Goal: Use online tool/utility: Utilize a website feature to perform a specific function

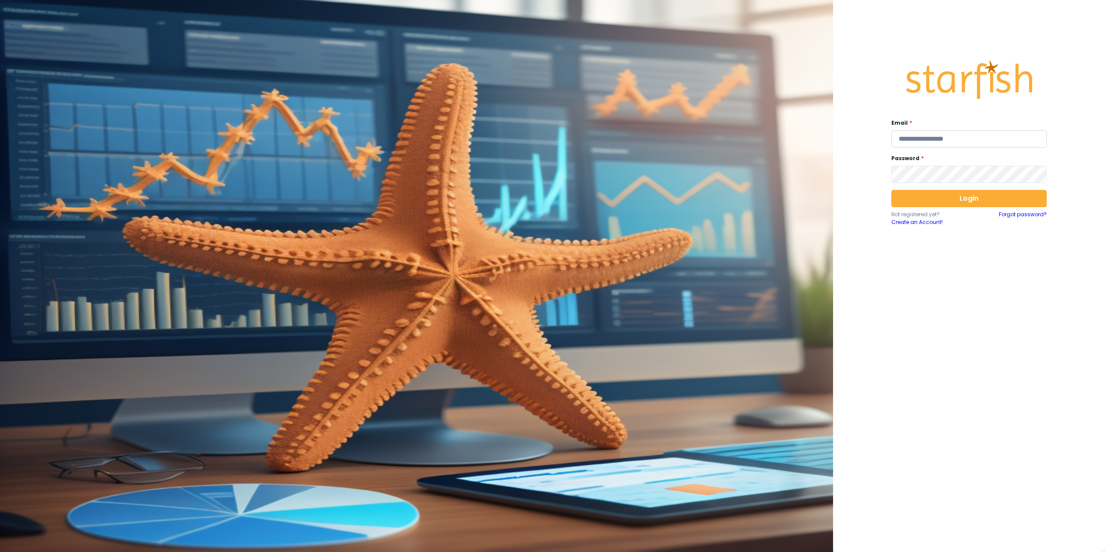
click at [916, 142] on input "email" at bounding box center [968, 138] width 155 height 17
type input "**********"
click at [958, 197] on button "Login" at bounding box center [968, 198] width 155 height 17
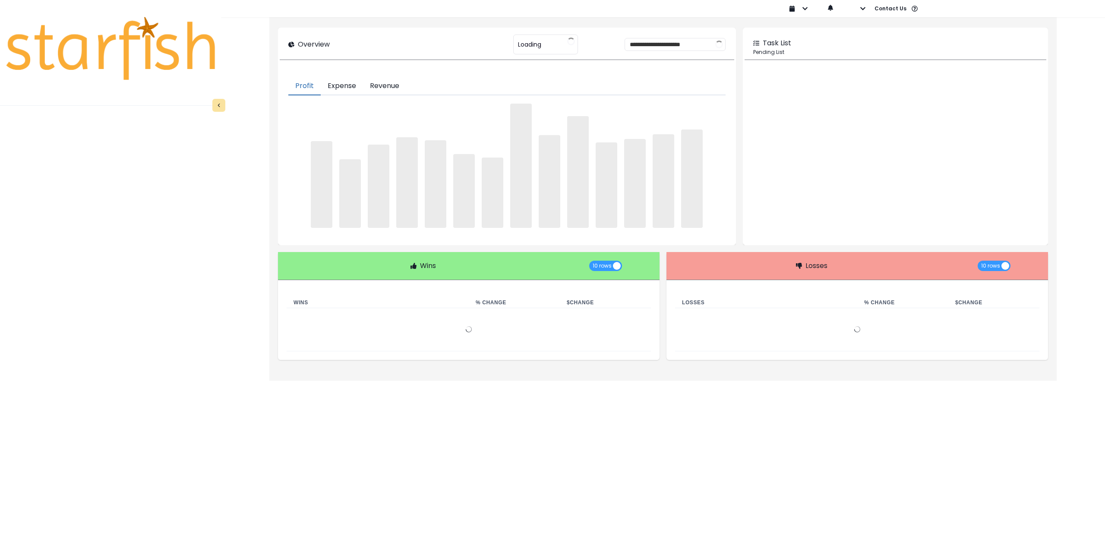
type input "********"
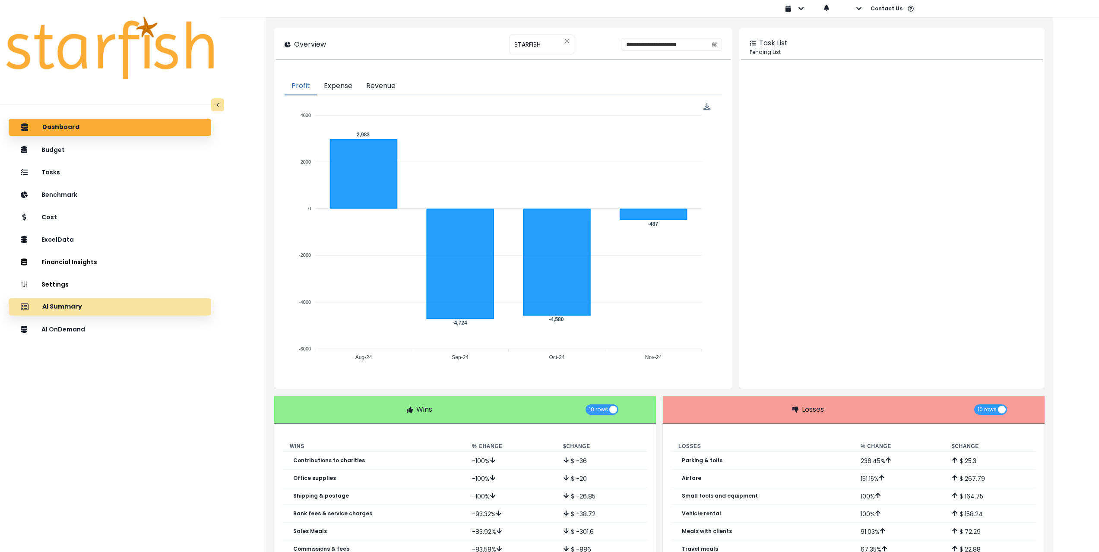
click at [104, 306] on div "AI Summary" at bounding box center [110, 307] width 189 height 18
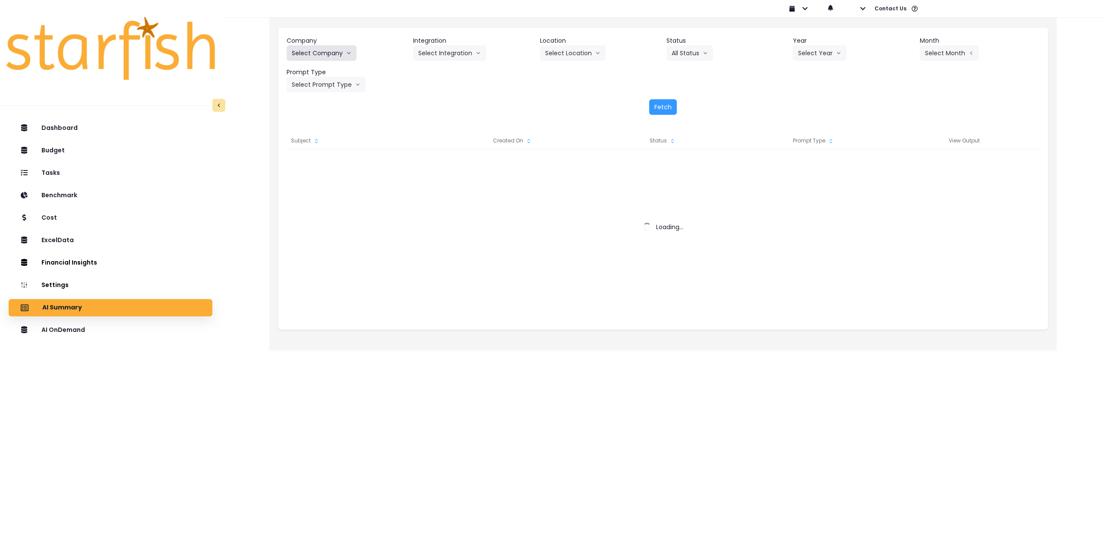
click at [319, 55] on button "Select Company" at bounding box center [322, 53] width 70 height 16
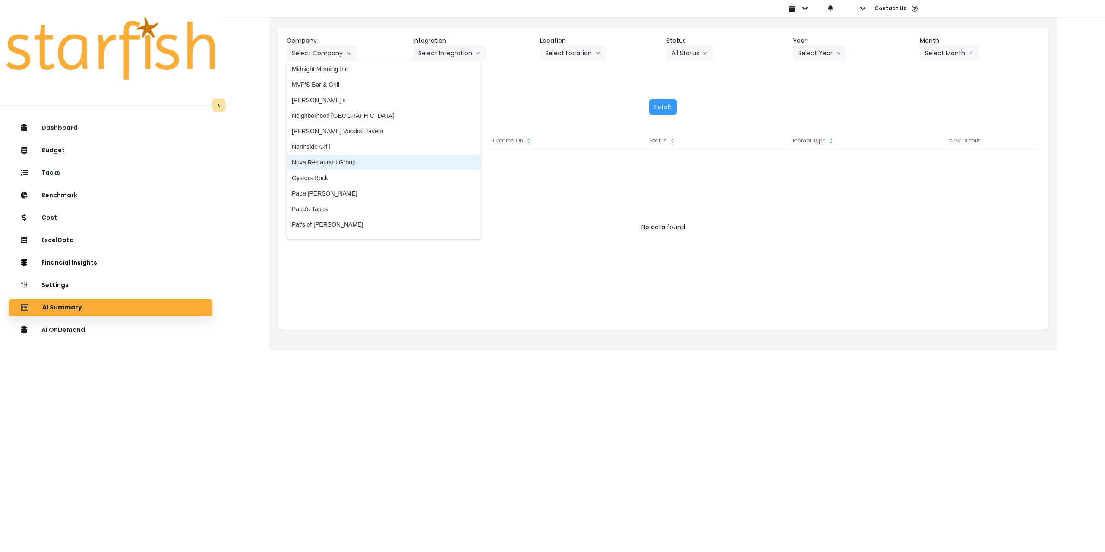
scroll to position [1166, 0]
click at [328, 148] on span "Oysters Rock" at bounding box center [384, 149] width 184 height 9
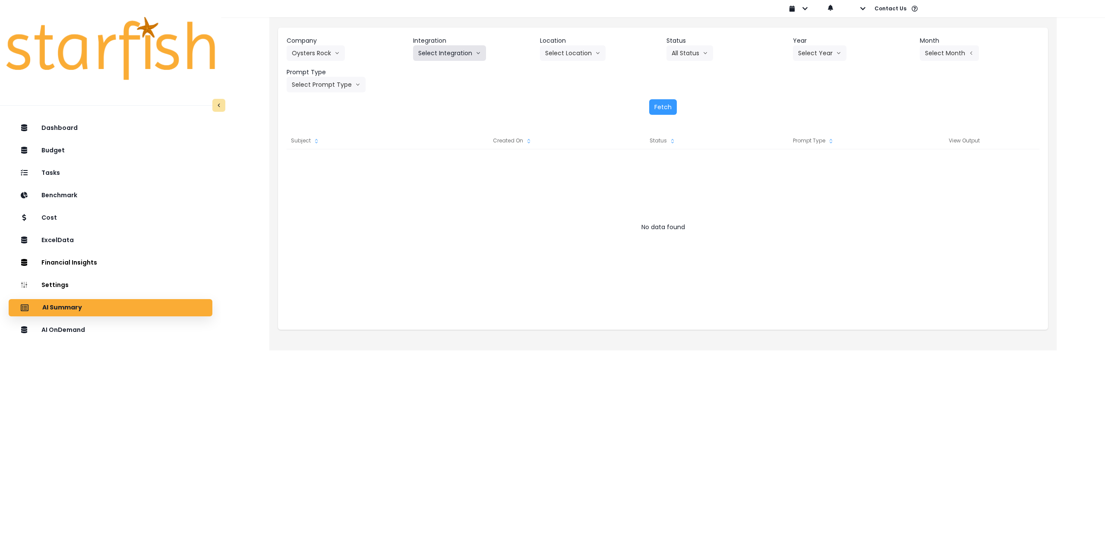
click at [445, 48] on button "Select Integration" at bounding box center [449, 53] width 73 height 16
click at [445, 68] on span "Oysters Rock" at bounding box center [436, 71] width 36 height 9
click at [573, 52] on button "Select Location" at bounding box center [573, 53] width 66 height 16
click at [443, 236] on div at bounding box center [663, 235] width 753 height 173
click at [161, 313] on div "AI Summary" at bounding box center [111, 308] width 190 height 18
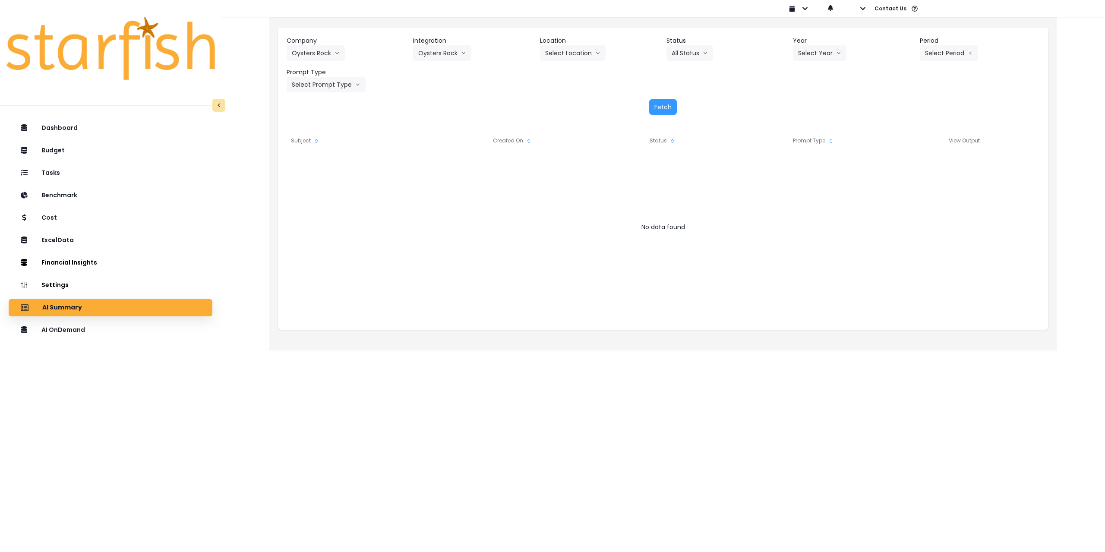
click at [165, 311] on div "AI Summary" at bounding box center [111, 308] width 190 height 18
click at [305, 59] on button "Oysters Rock" at bounding box center [316, 53] width 58 height 16
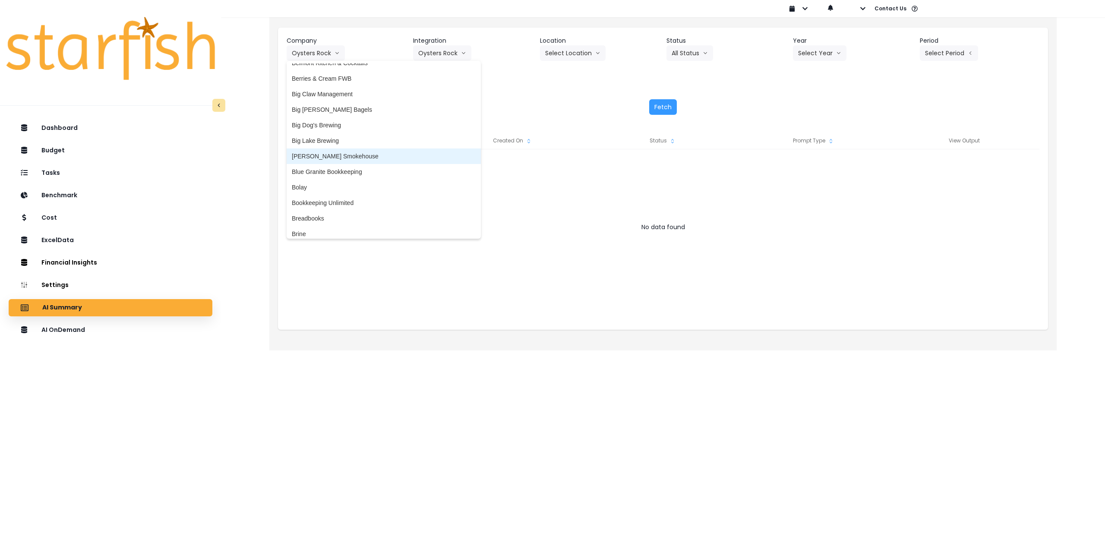
click at [351, 158] on span "[PERSON_NAME] Smokehouse" at bounding box center [384, 156] width 184 height 9
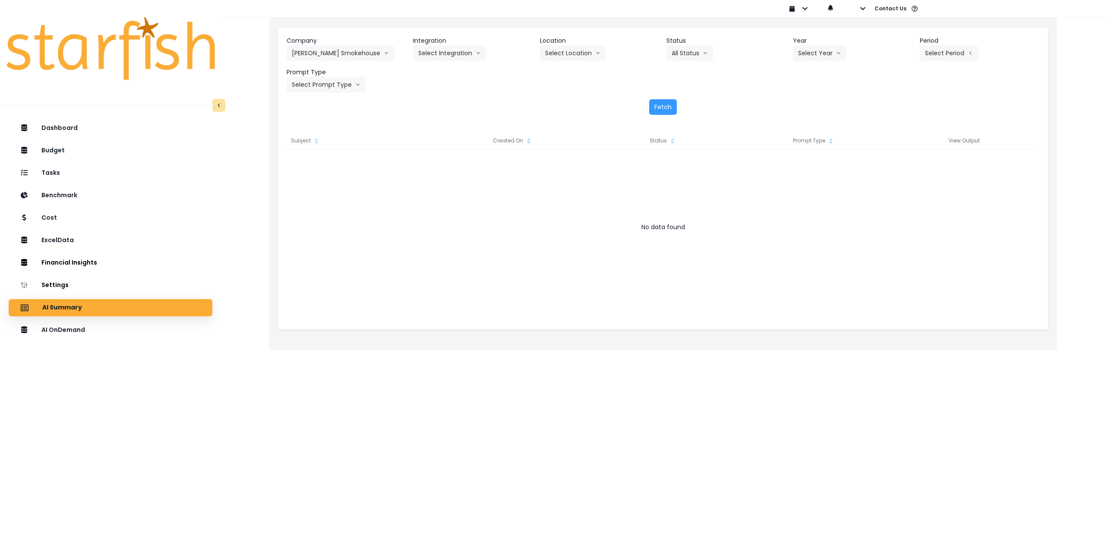
click at [461, 38] on header "Integration" at bounding box center [473, 40] width 120 height 9
click at [456, 50] on button "Select Integration" at bounding box center [449, 53] width 73 height 16
click at [453, 73] on span "Quickbooks Online" at bounding box center [443, 71] width 51 height 9
click at [556, 48] on button "Select Location" at bounding box center [573, 53] width 66 height 16
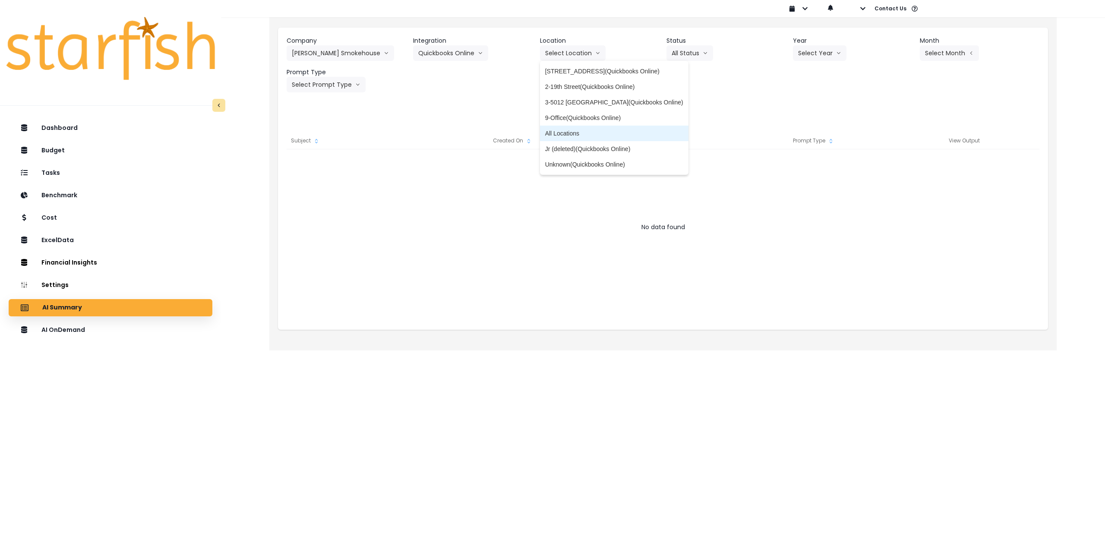
click at [567, 135] on span "All Locations" at bounding box center [614, 133] width 138 height 9
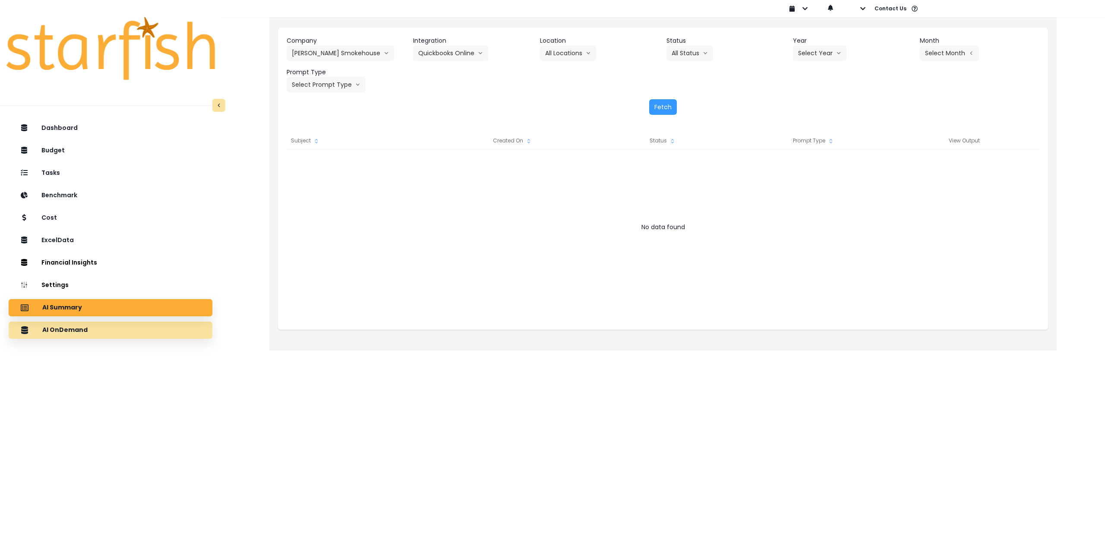
click at [120, 333] on div "AI OnDemand" at bounding box center [111, 330] width 190 height 18
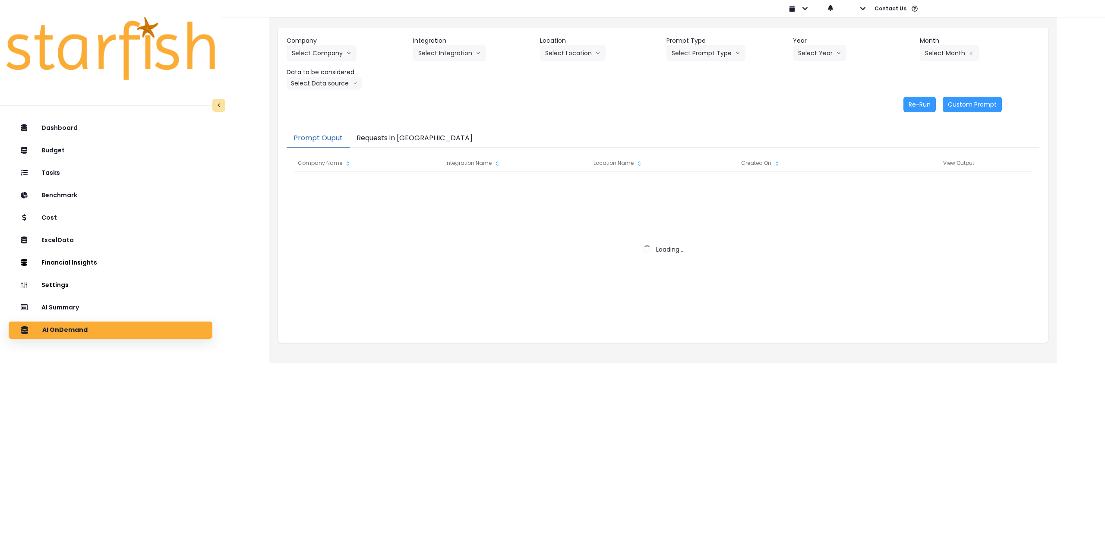
click at [387, 137] on button "Requests in [GEOGRAPHIC_DATA]" at bounding box center [415, 139] width 130 height 18
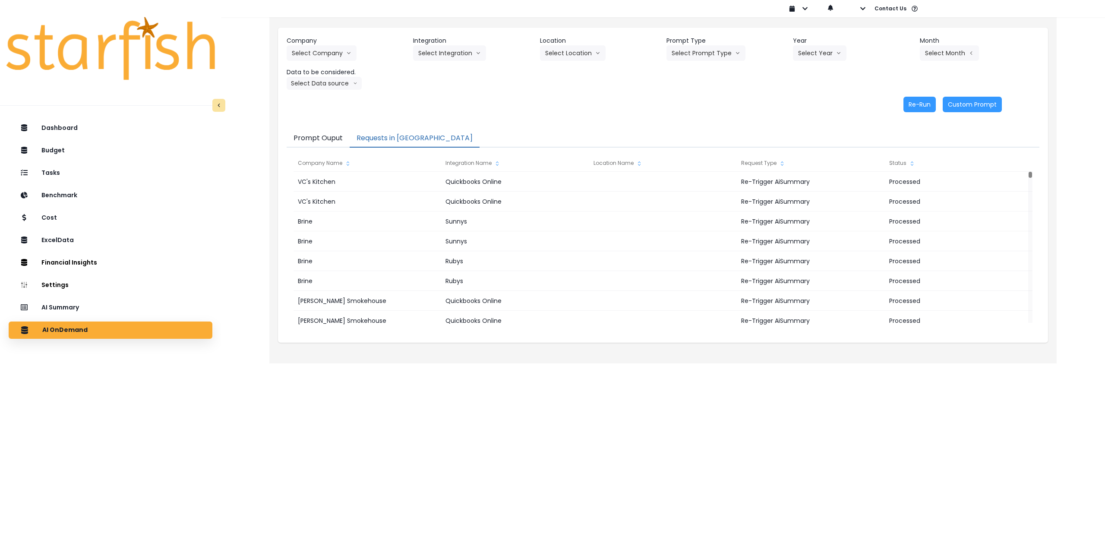
click at [404, 136] on button "Requests in [GEOGRAPHIC_DATA]" at bounding box center [415, 139] width 130 height 18
click at [895, 164] on div "Status" at bounding box center [959, 163] width 148 height 17
click at [895, 163] on div "Status" at bounding box center [959, 163] width 148 height 17
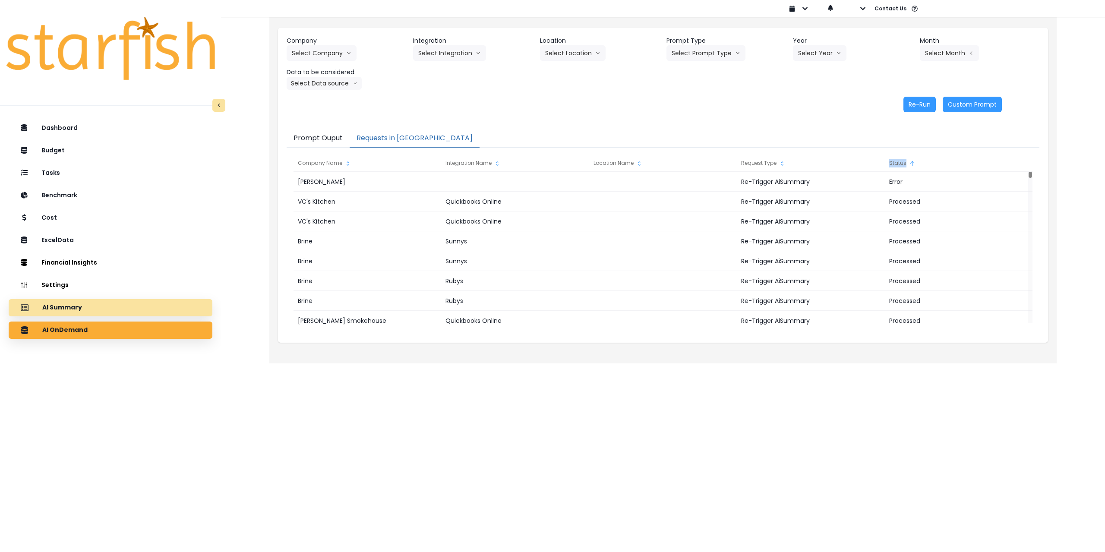
click at [104, 311] on div "AI Summary" at bounding box center [111, 308] width 190 height 18
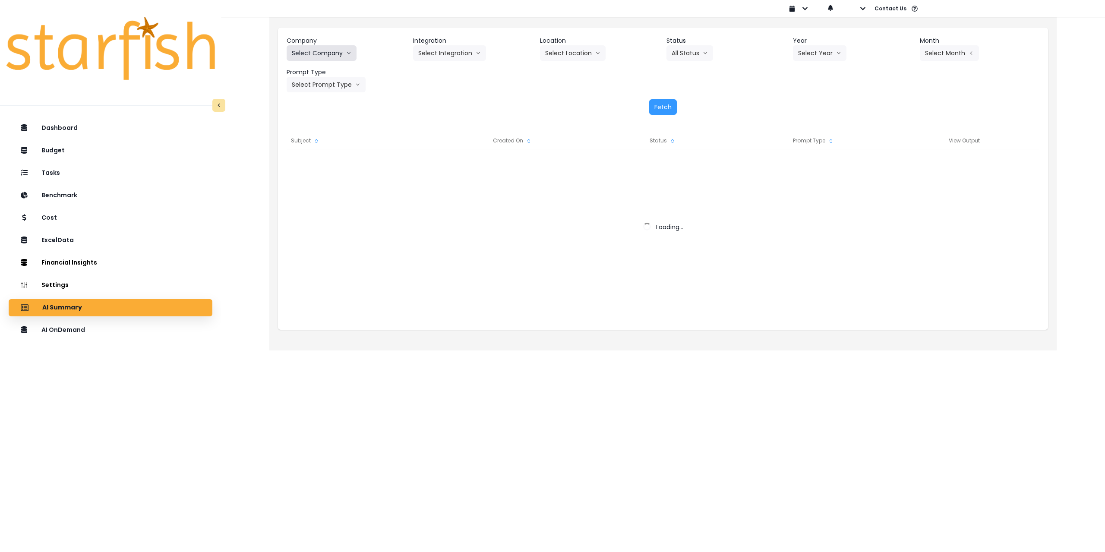
click at [333, 55] on button "Select Company" at bounding box center [322, 53] width 70 height 16
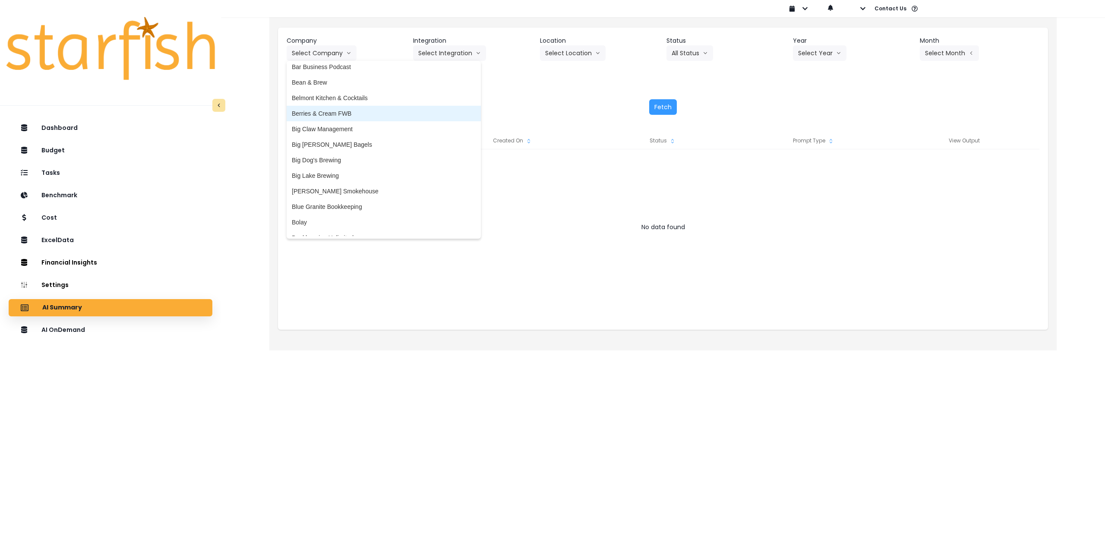
scroll to position [86, 0]
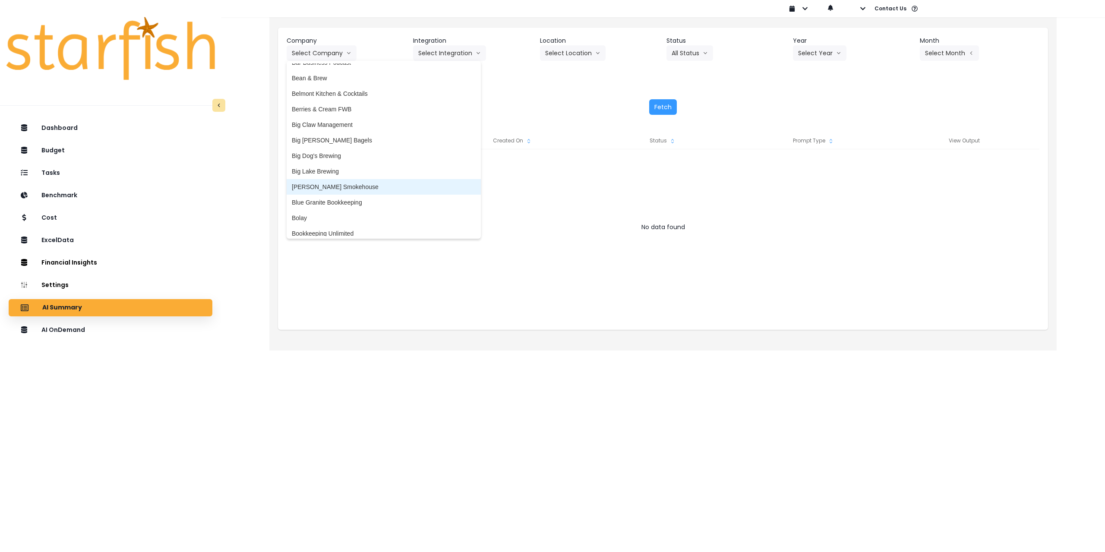
click at [341, 190] on span "[PERSON_NAME] Smokehouse" at bounding box center [384, 187] width 184 height 9
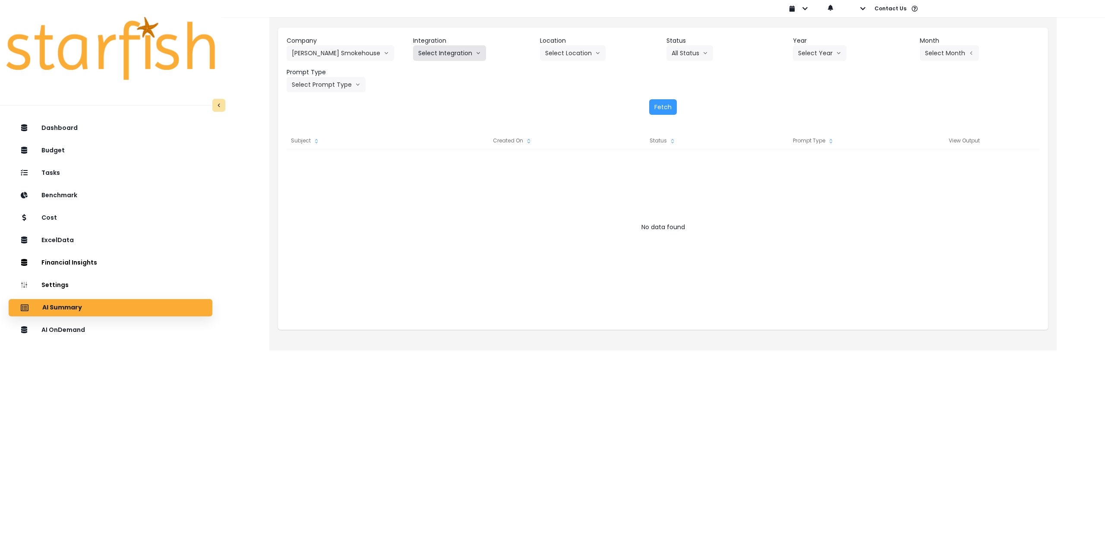
click at [458, 57] on button "Select Integration" at bounding box center [449, 53] width 73 height 16
click at [444, 71] on span "Quickbooks Online" at bounding box center [443, 71] width 51 height 9
click at [588, 45] on button "Select Location" at bounding box center [573, 53] width 66 height 16
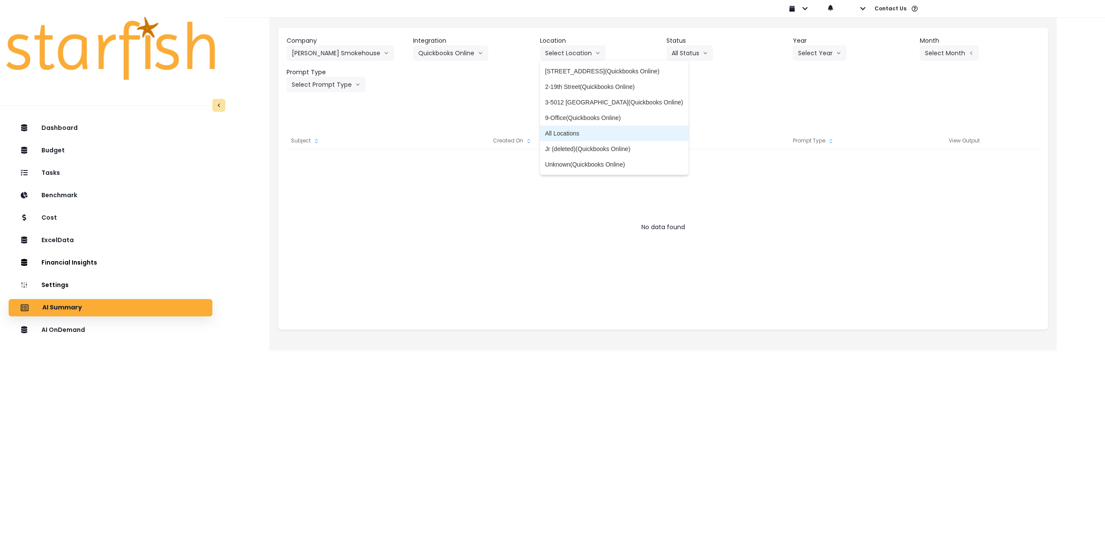
click at [561, 133] on span "All Locations" at bounding box center [614, 133] width 138 height 9
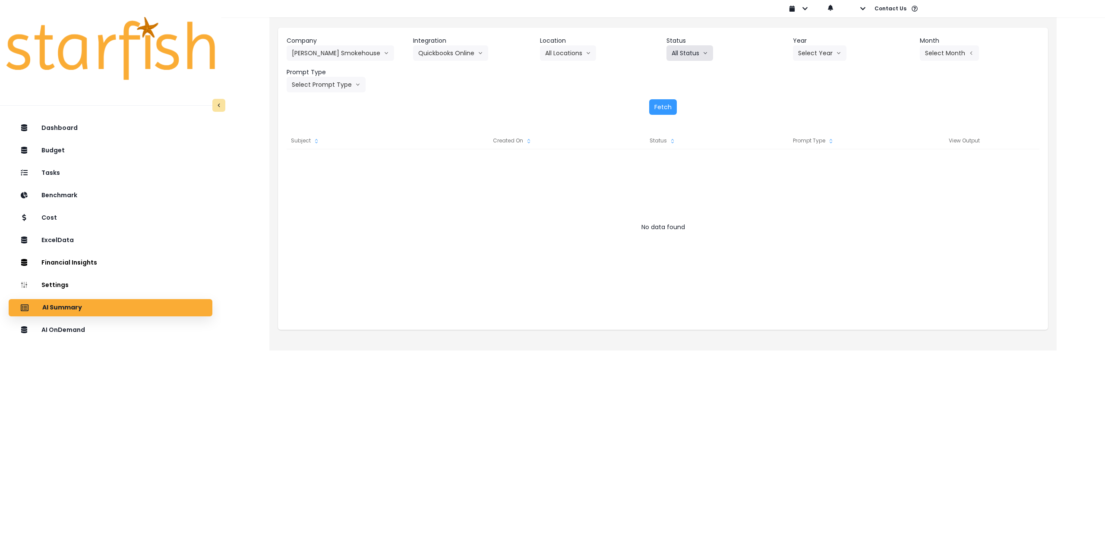
click at [678, 55] on button "All Status" at bounding box center [689, 53] width 47 height 16
click at [819, 53] on button "Select Year" at bounding box center [820, 53] width 54 height 16
click at [803, 103] on span "2025" at bounding box center [804, 102] width 13 height 9
click at [941, 56] on button "Select Month" at bounding box center [949, 53] width 59 height 16
click at [898, 151] on span "July" at bounding box center [906, 149] width 17 height 9
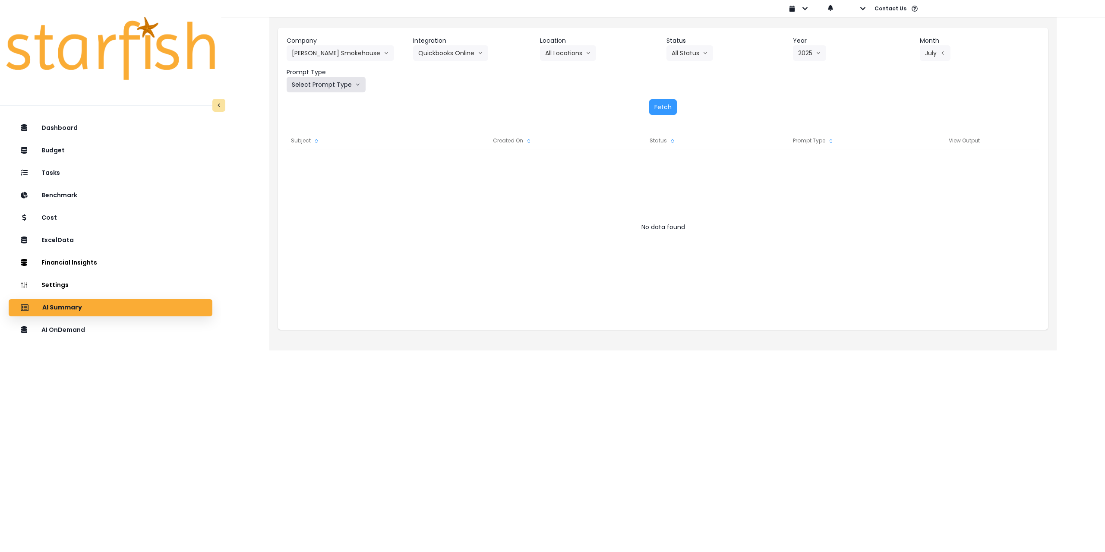
click at [335, 87] on button "Select Prompt Type" at bounding box center [326, 85] width 79 height 16
drag, startPoint x: 307, startPoint y: 168, endPoint x: 458, endPoint y: 148, distance: 151.6
click at [307, 169] on span "Monthly Summary" at bounding box center [316, 165] width 49 height 9
click at [656, 103] on button "Fetch" at bounding box center [663, 107] width 28 height 16
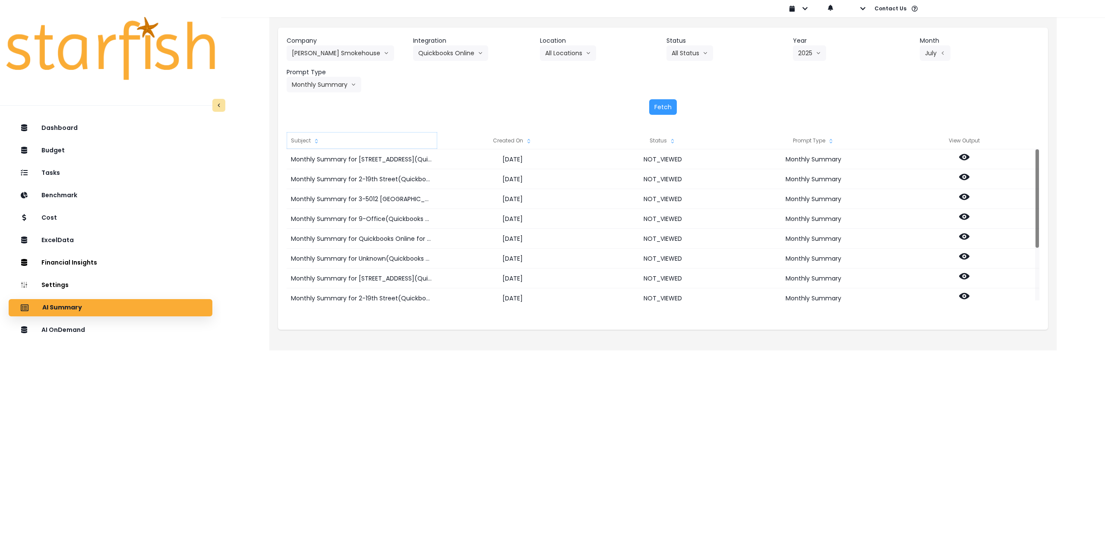
click at [313, 140] on icon "sort" at bounding box center [316, 141] width 7 height 7
click at [966, 196] on icon at bounding box center [964, 197] width 10 height 10
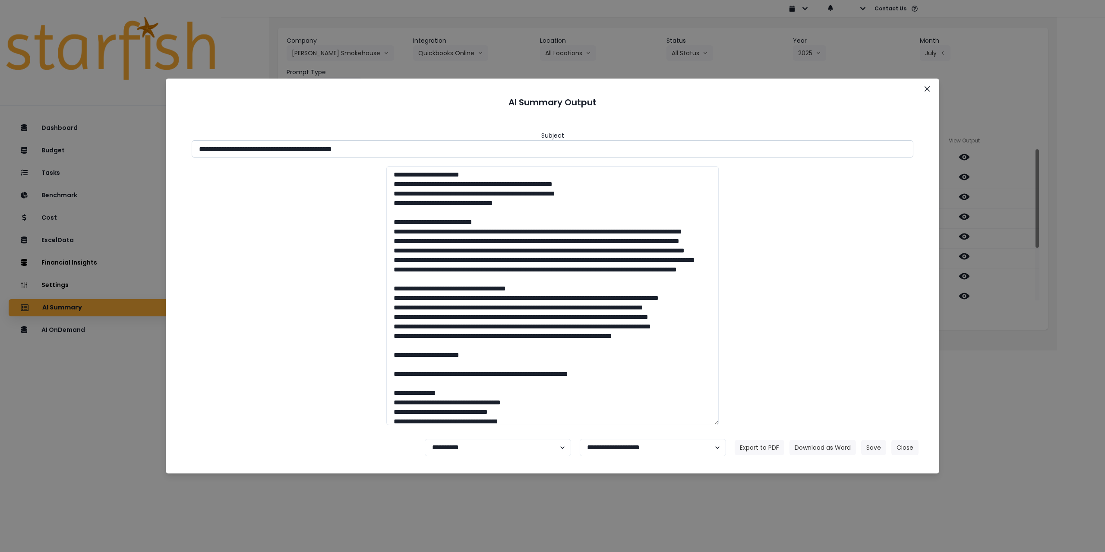
drag, startPoint x: 277, startPoint y: 151, endPoint x: 403, endPoint y: 149, distance: 126.1
click at [403, 149] on input "**********" at bounding box center [553, 148] width 722 height 17
drag, startPoint x: 369, startPoint y: 148, endPoint x: 364, endPoint y: 148, distance: 4.8
click at [368, 148] on input "**********" at bounding box center [553, 148] width 722 height 17
click at [343, 148] on input "**********" at bounding box center [553, 148] width 722 height 17
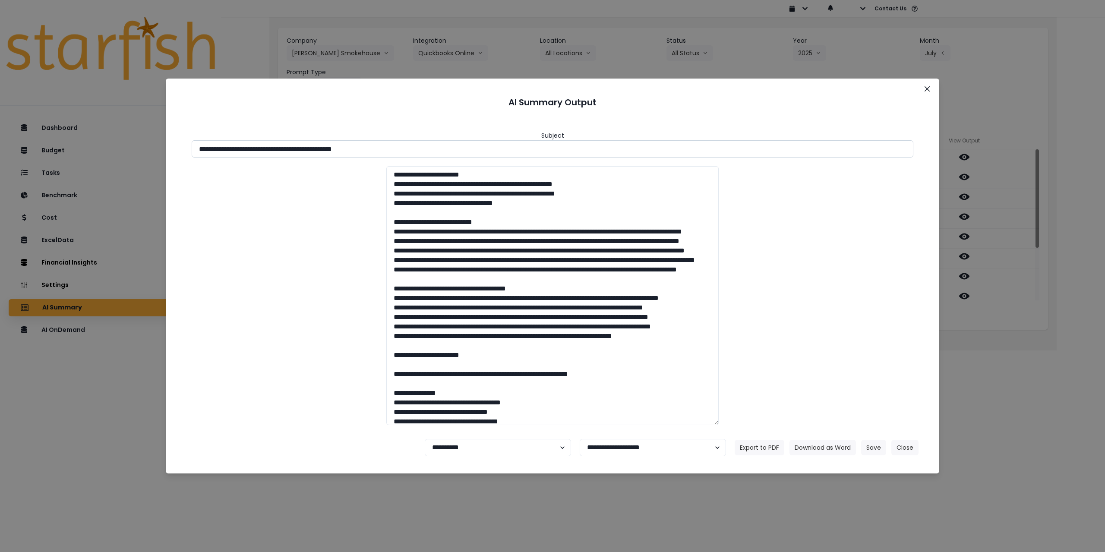
drag, startPoint x: 340, startPoint y: 149, endPoint x: 419, endPoint y: 149, distance: 79.0
click at [419, 149] on input "**********" at bounding box center [553, 148] width 722 height 17
click at [819, 442] on button "Download as Word" at bounding box center [823, 448] width 66 height 16
click at [1080, 332] on div "**********" at bounding box center [552, 276] width 1105 height 552
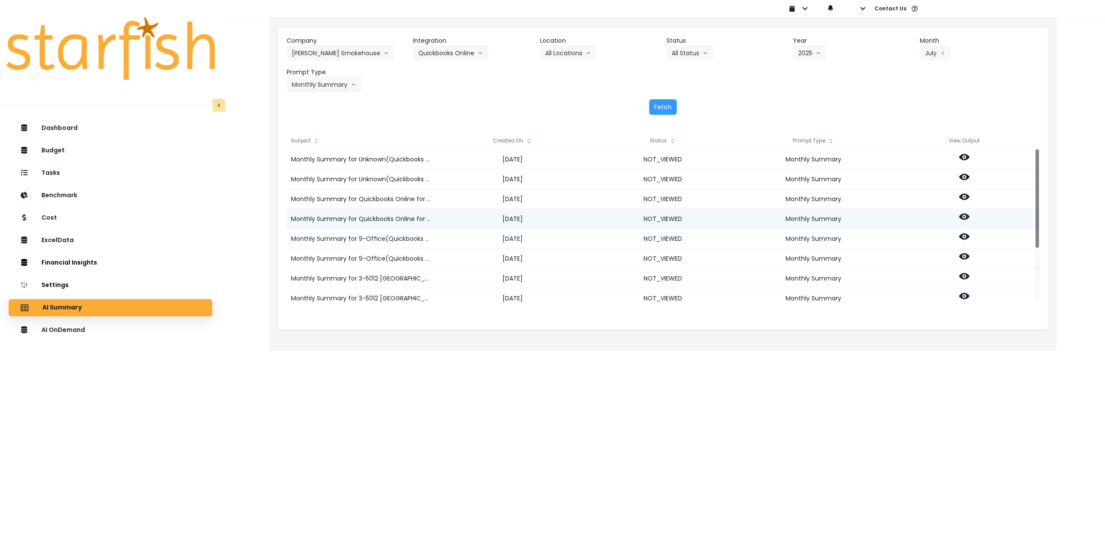
click at [961, 218] on icon at bounding box center [964, 217] width 10 height 6
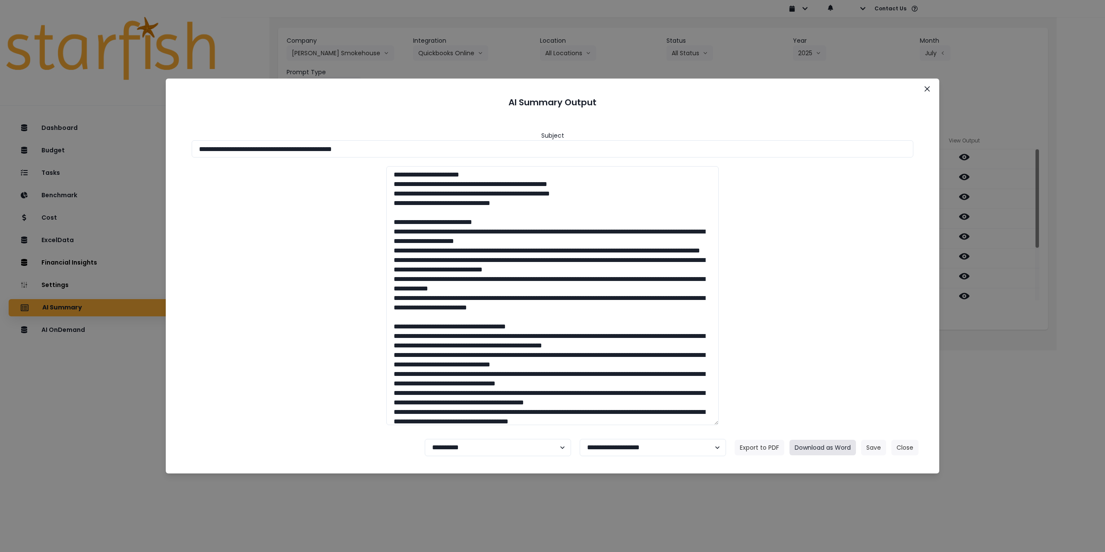
click at [823, 447] on button "Download as Word" at bounding box center [823, 448] width 66 height 16
click at [455, 450] on select "**********" at bounding box center [498, 447] width 146 height 17
select select "********"
click at [425, 439] on select "**********" at bounding box center [498, 447] width 146 height 17
click at [870, 446] on button "Save" at bounding box center [873, 448] width 25 height 16
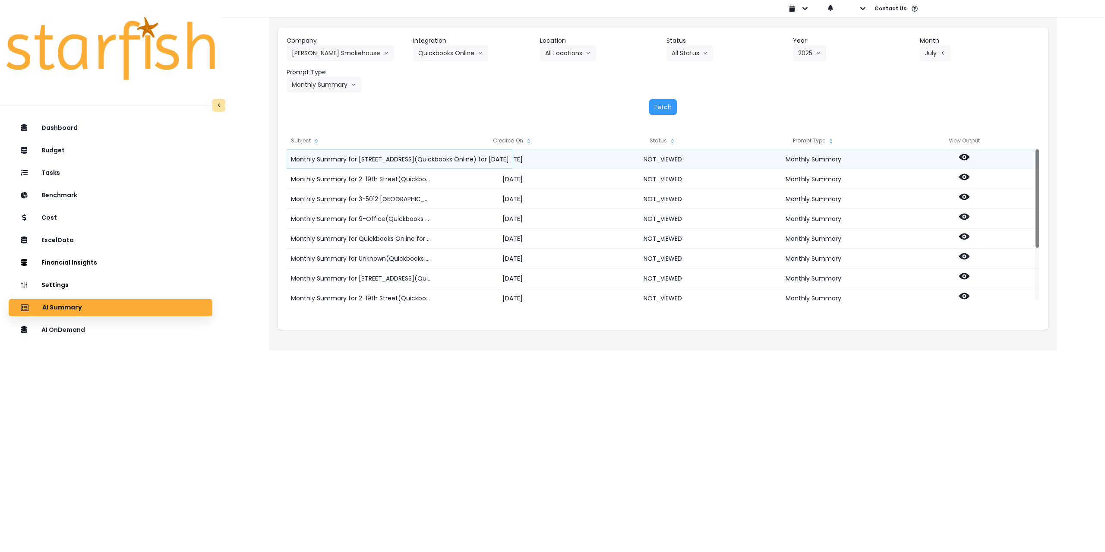
click at [389, 151] on div "Monthly Summary for [STREET_ADDRESS](Quickbooks Online) for [DATE]" at bounding box center [400, 159] width 227 height 20
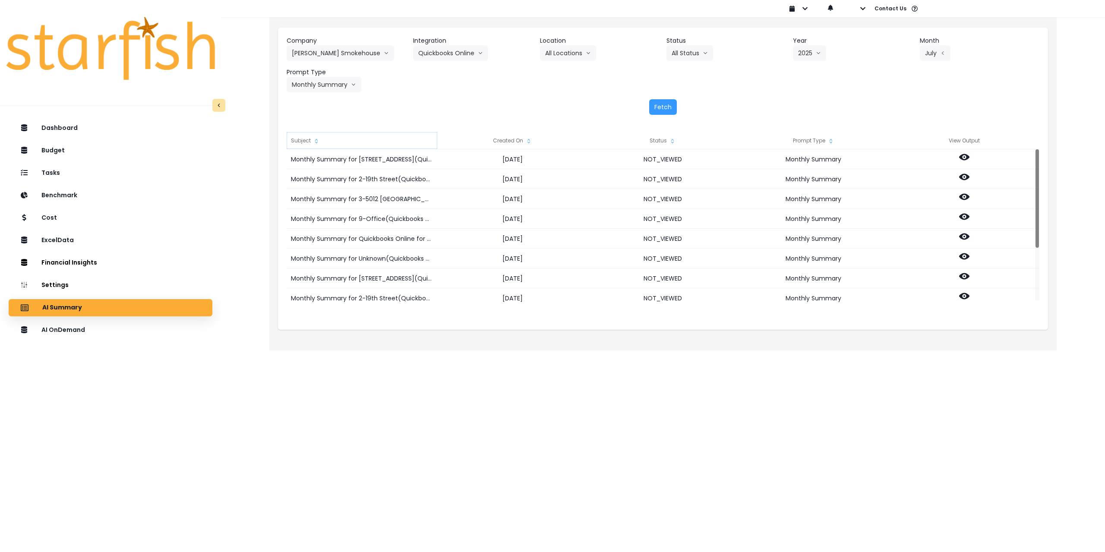
click at [398, 145] on div "Subject" at bounding box center [362, 140] width 151 height 17
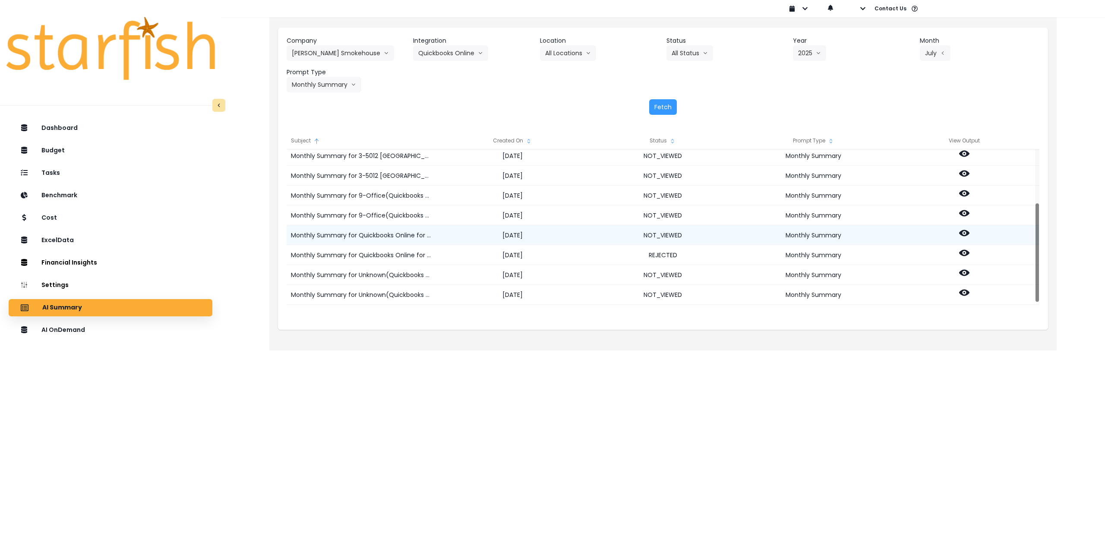
click at [963, 230] on icon at bounding box center [964, 233] width 10 height 6
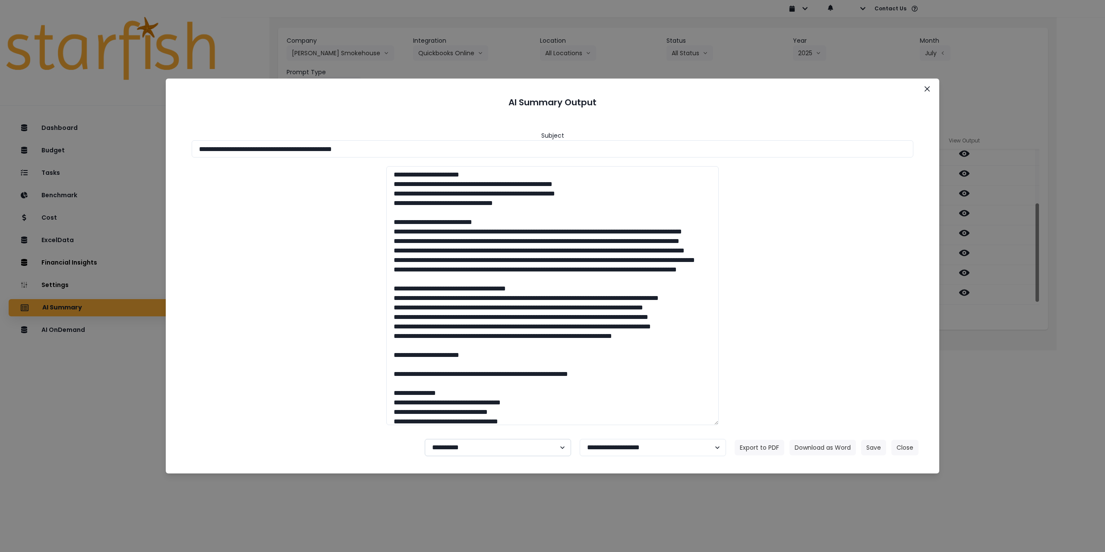
click at [481, 448] on select "**********" at bounding box center [498, 447] width 146 height 17
select select "********"
click at [425, 439] on select "**********" at bounding box center [498, 447] width 146 height 17
click at [876, 447] on button "Save" at bounding box center [873, 448] width 25 height 16
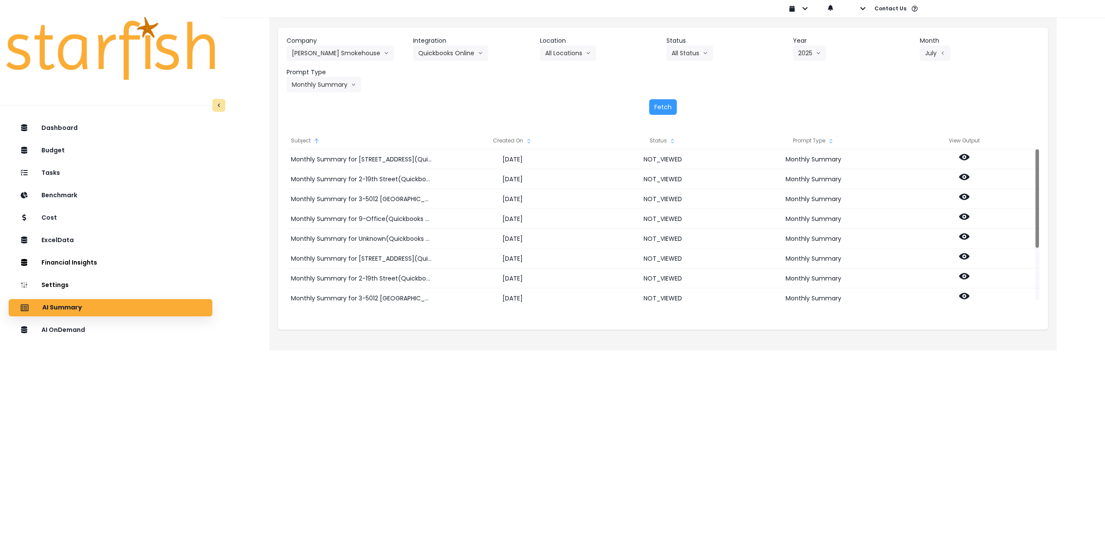
drag, startPoint x: 114, startPoint y: 329, endPoint x: 145, endPoint y: 297, distance: 45.2
click at [114, 329] on div "AI OnDemand" at bounding box center [111, 330] width 190 height 18
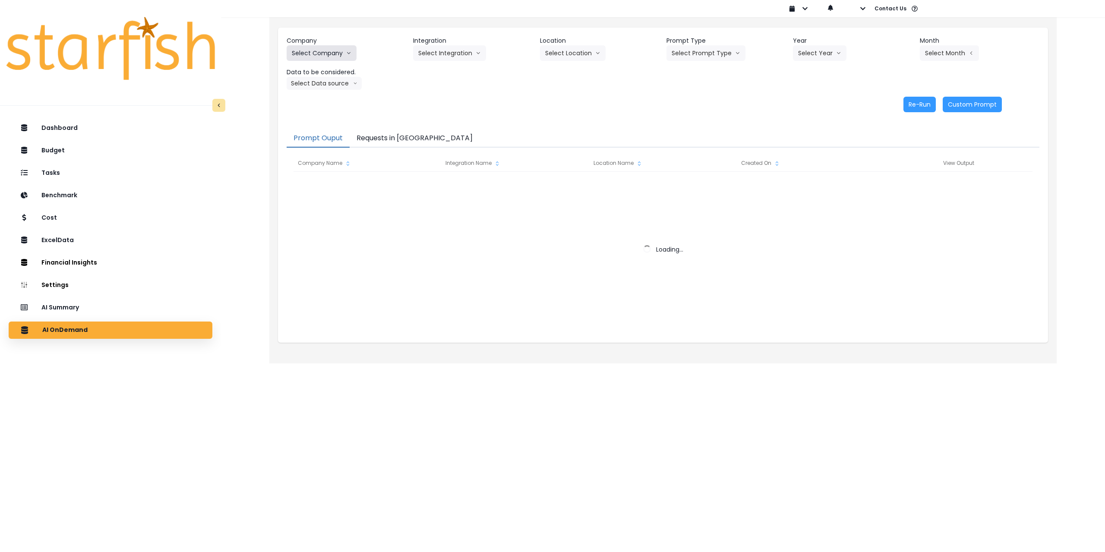
click at [318, 51] on button "Select Company" at bounding box center [322, 53] width 70 height 16
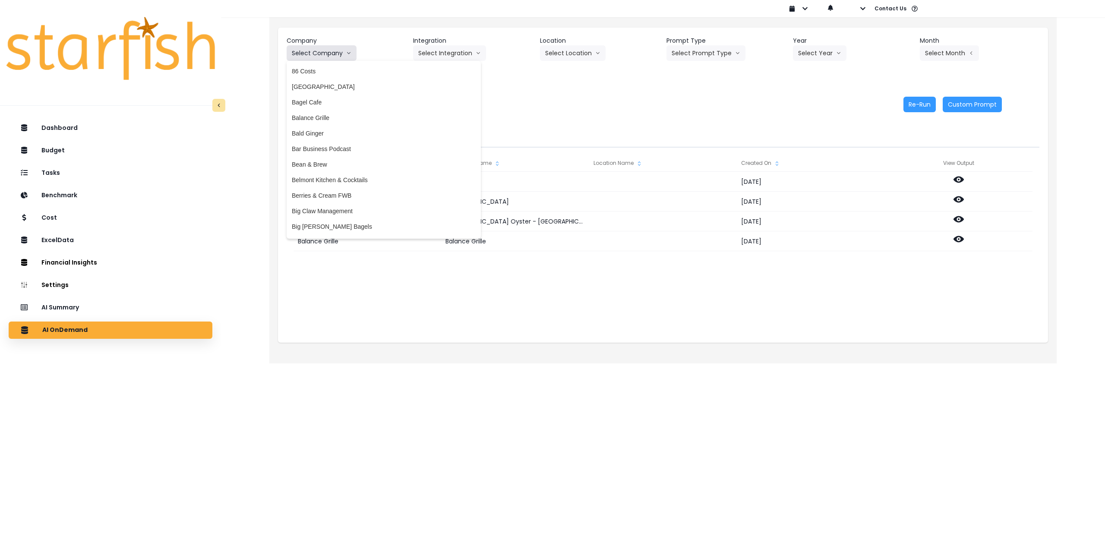
click at [331, 52] on button "Select Company" at bounding box center [322, 53] width 70 height 16
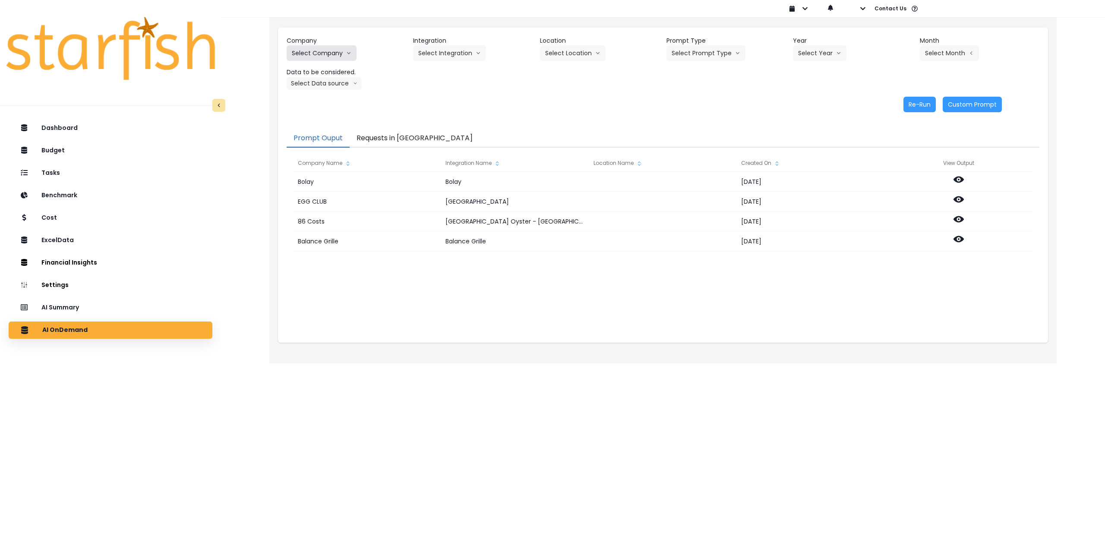
click at [326, 51] on button "Select Company" at bounding box center [322, 53] width 70 height 16
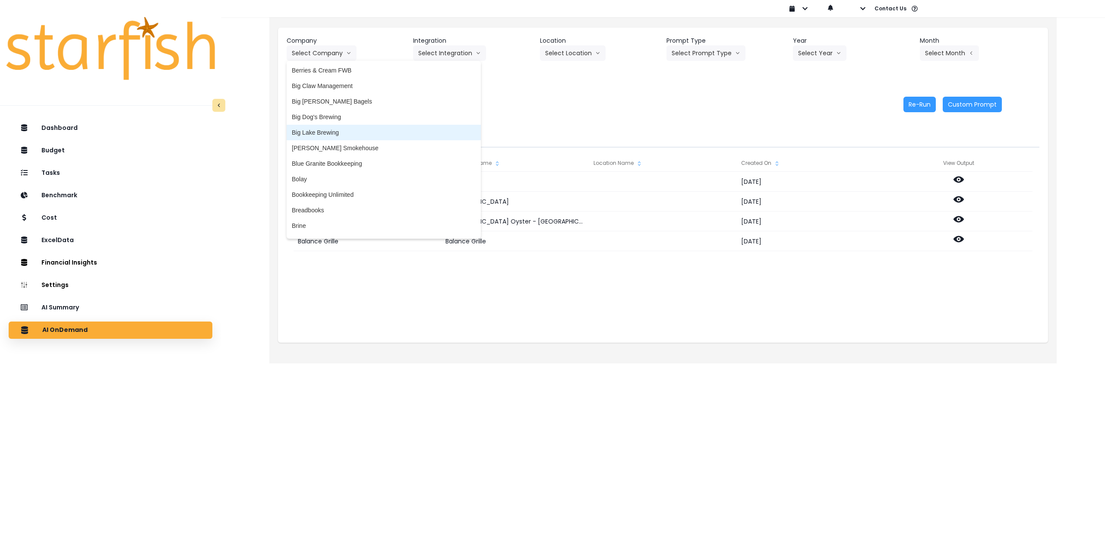
scroll to position [130, 0]
click at [341, 143] on span "[PERSON_NAME] Smokehouse" at bounding box center [384, 143] width 184 height 9
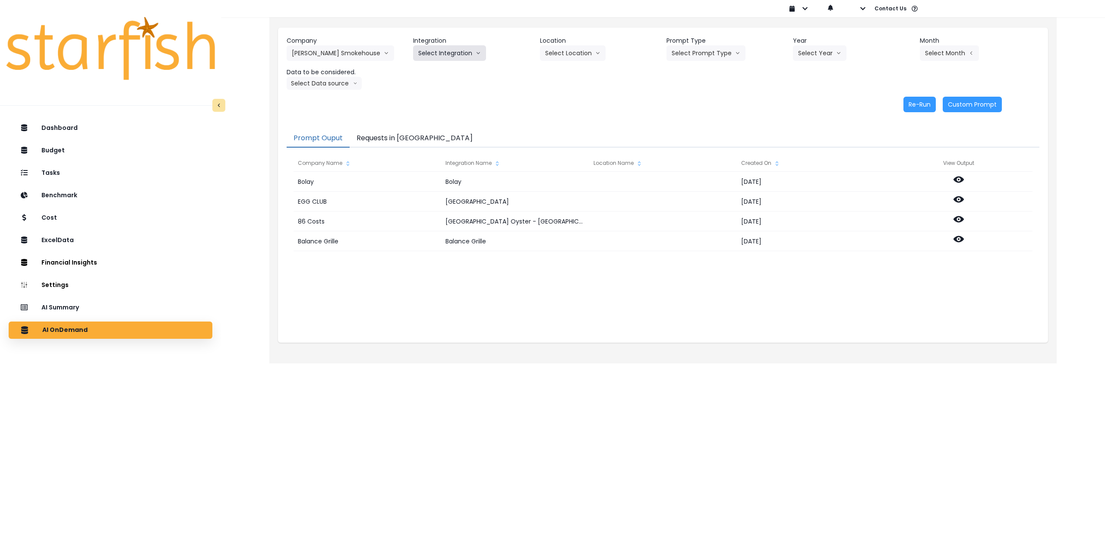
click at [455, 45] on button "Select Integration" at bounding box center [449, 53] width 73 height 16
click at [445, 74] on span "Quickbooks Online" at bounding box center [443, 71] width 51 height 9
click at [595, 53] on icon "arrow down line" at bounding box center [597, 53] width 5 height 9
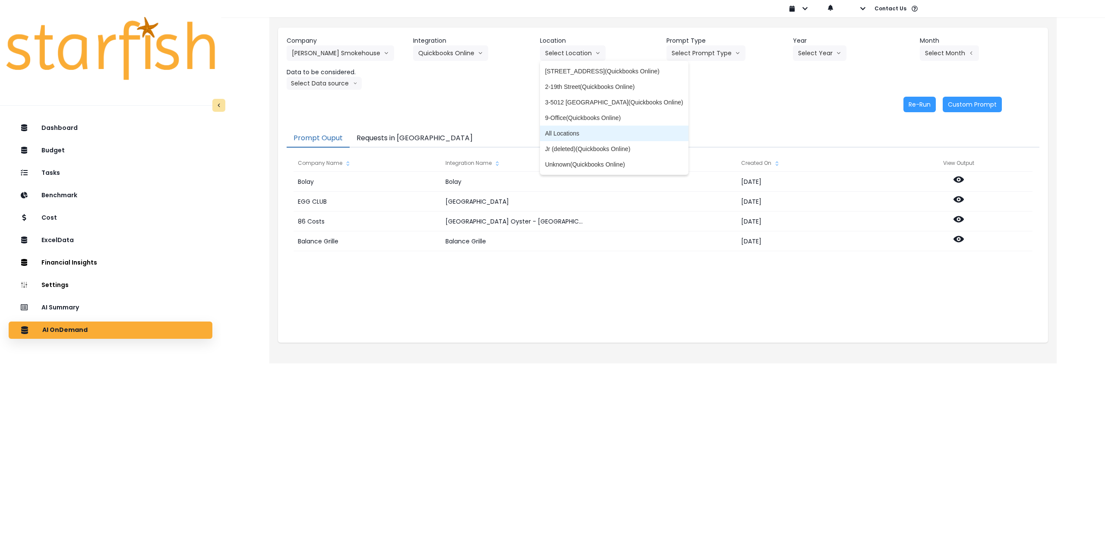
drag, startPoint x: 575, startPoint y: 133, endPoint x: 639, endPoint y: 96, distance: 74.5
click at [575, 133] on span "All Locations" at bounding box center [614, 133] width 138 height 9
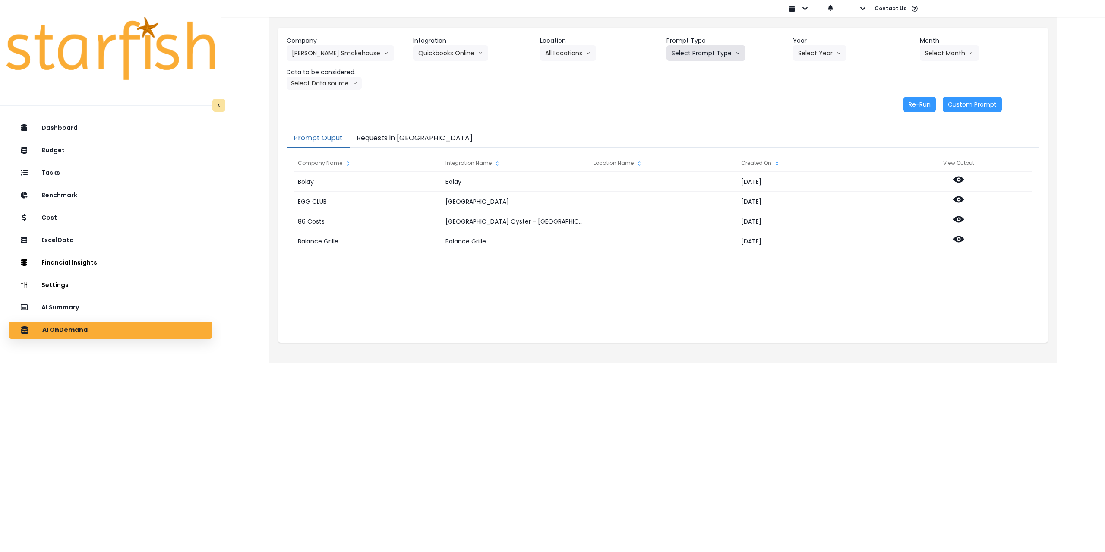
click at [700, 51] on button "Select Prompt Type" at bounding box center [705, 53] width 79 height 16
click at [694, 118] on span "Monthly Summary" at bounding box center [696, 118] width 49 height 9
click at [813, 54] on button "Select Year" at bounding box center [820, 53] width 54 height 16
click at [807, 104] on span "2025" at bounding box center [804, 102] width 13 height 9
click at [941, 51] on button "Select Month" at bounding box center [949, 53] width 59 height 16
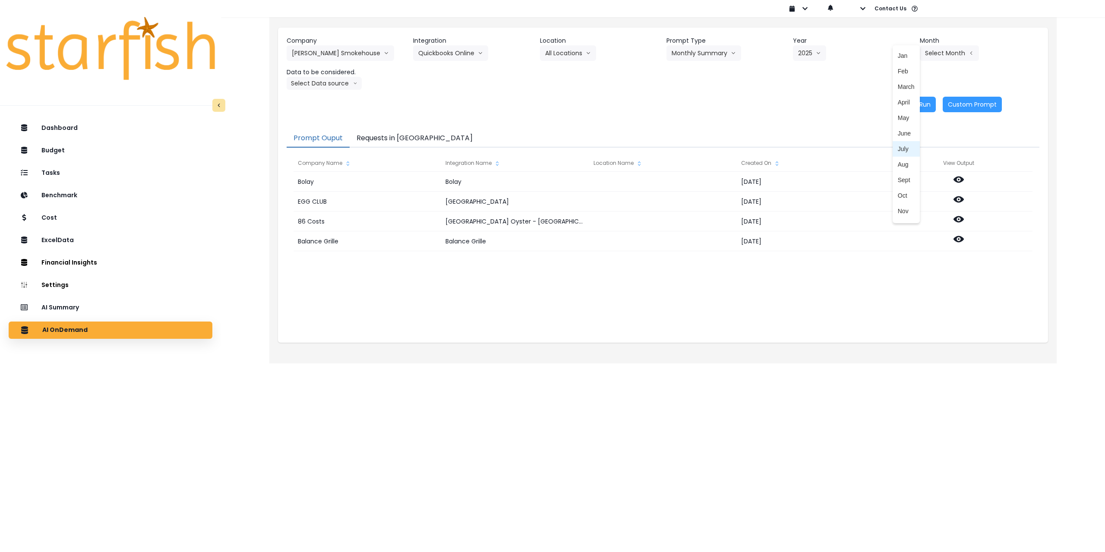
click at [902, 146] on span "July" at bounding box center [906, 149] width 17 height 9
click at [329, 83] on button "Select Data source" at bounding box center [324, 83] width 75 height 13
click at [320, 99] on span "Comparison overtime" at bounding box center [320, 100] width 57 height 9
click at [919, 105] on button "Re-Run" at bounding box center [919, 105] width 32 height 16
click at [331, 85] on button "Comparison overtime" at bounding box center [329, 83] width 84 height 13
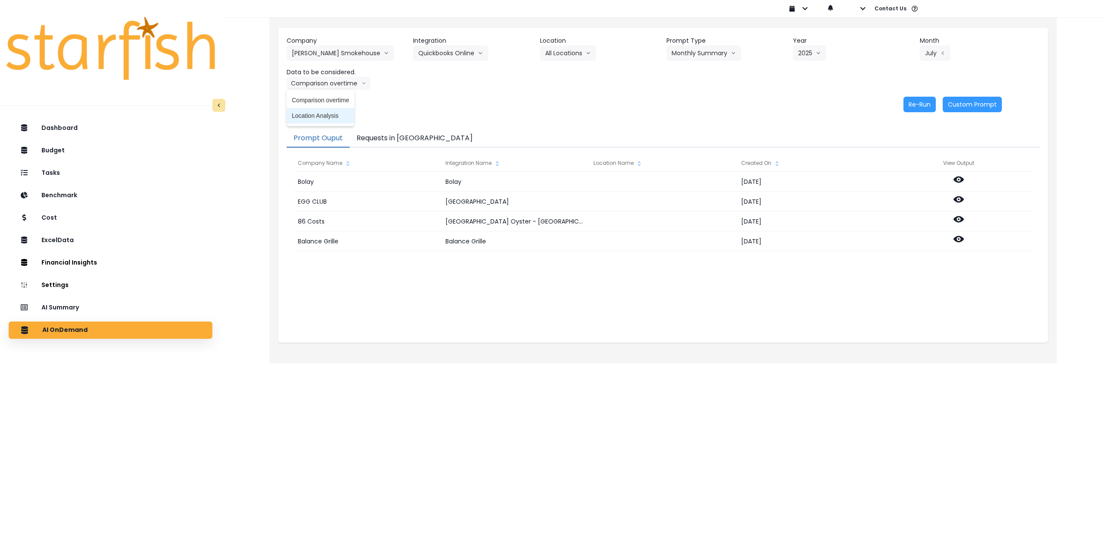
click at [326, 120] on li "Location Analysis" at bounding box center [321, 116] width 68 height 16
click at [910, 100] on button "Re-Run" at bounding box center [919, 105] width 32 height 16
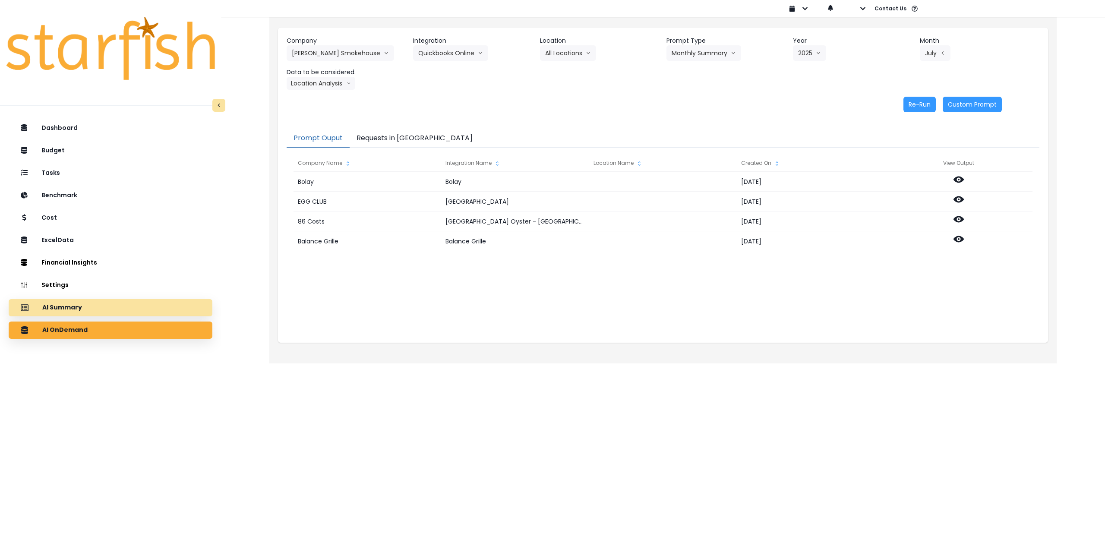
click at [111, 313] on div "AI Summary" at bounding box center [111, 308] width 190 height 18
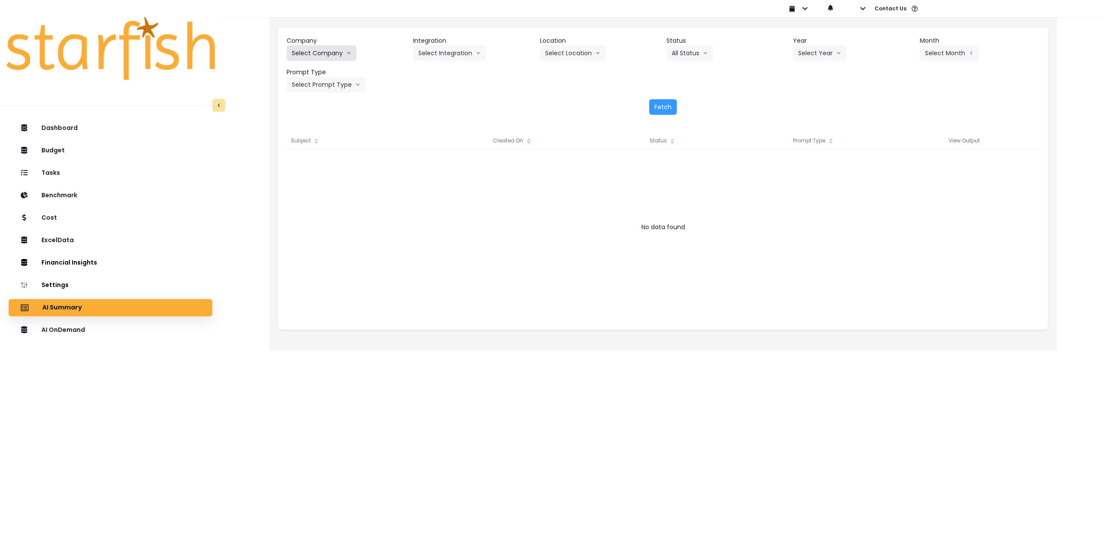
click at [327, 60] on button "Select Company" at bounding box center [322, 53] width 70 height 16
click at [327, 52] on button "Select Company" at bounding box center [322, 53] width 70 height 16
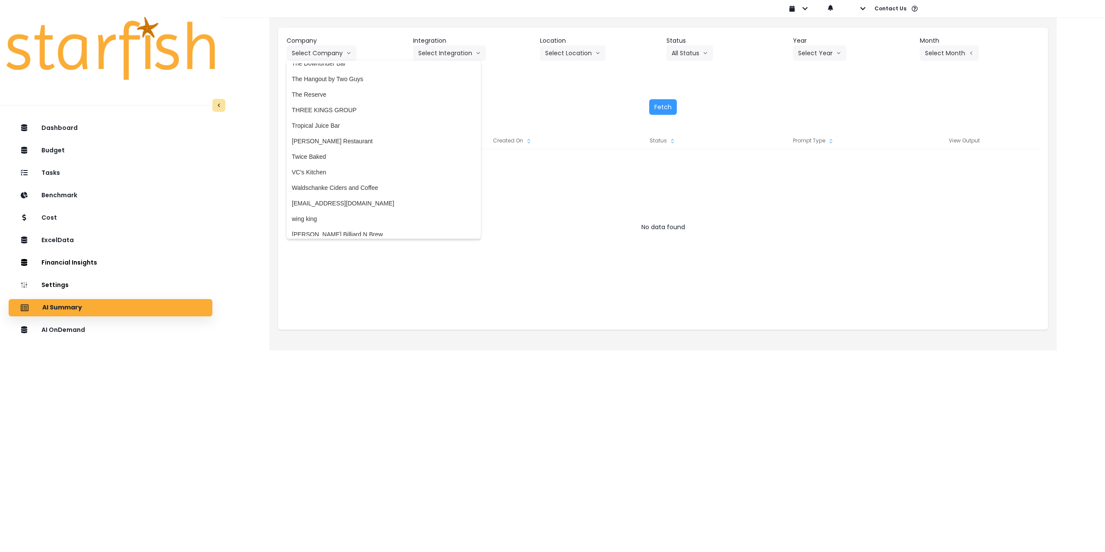
scroll to position [1780, 0]
click at [336, 154] on span "VC's Kitchen" at bounding box center [384, 156] width 184 height 9
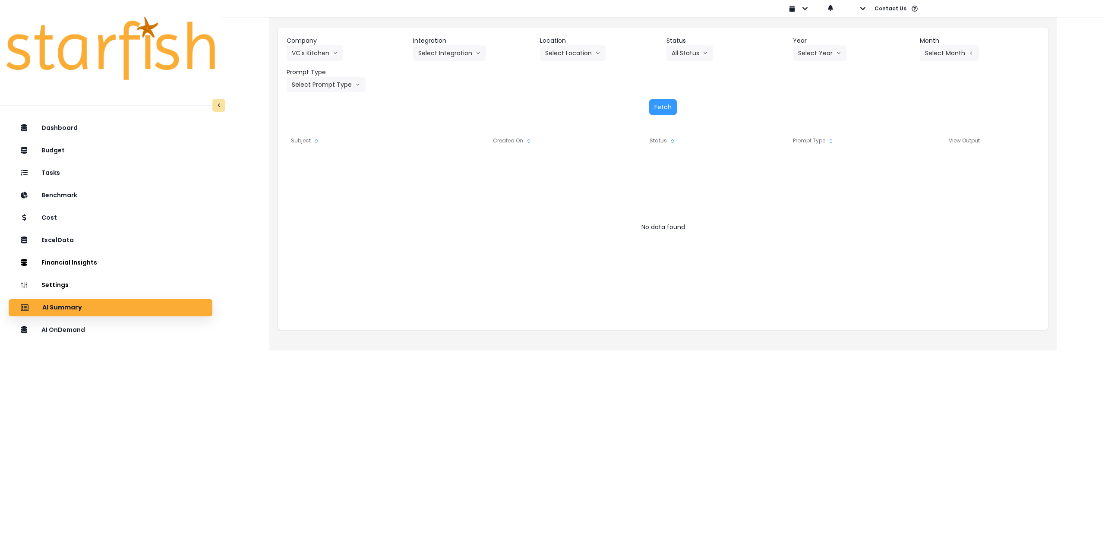
click at [456, 44] on header "Integration" at bounding box center [473, 40] width 120 height 9
click at [453, 56] on button "Select Integration" at bounding box center [449, 53] width 73 height 16
click at [447, 74] on span "Quickbooks Online" at bounding box center [443, 71] width 51 height 9
click at [572, 51] on button "Select Location" at bounding box center [573, 53] width 66 height 16
drag, startPoint x: 562, startPoint y: 73, endPoint x: 663, endPoint y: 54, distance: 101.9
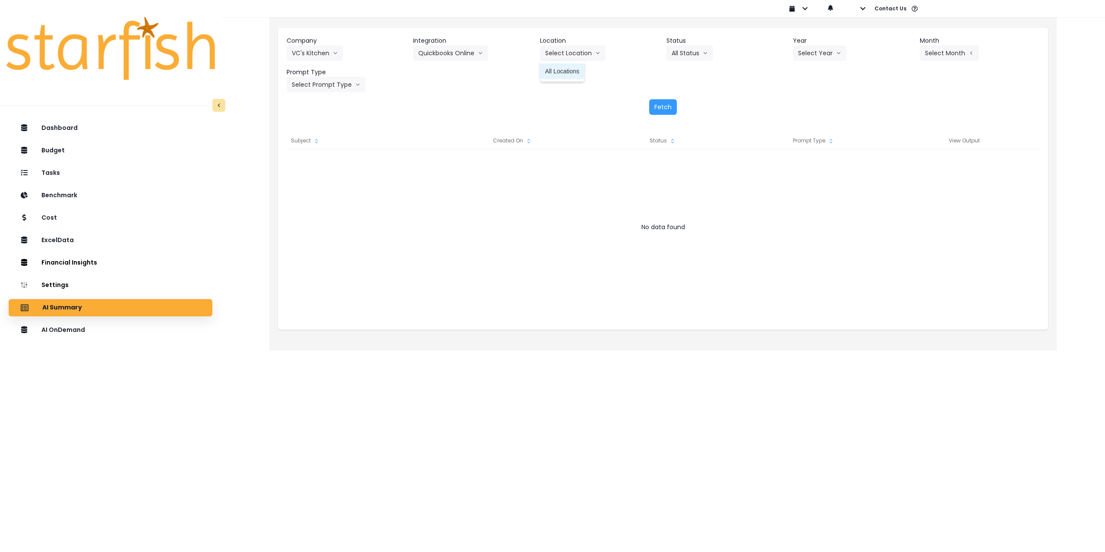
click at [563, 73] on span "All Locations" at bounding box center [562, 71] width 34 height 9
click at [808, 48] on button "Select Year" at bounding box center [820, 53] width 54 height 16
click at [802, 101] on span "2025" at bounding box center [804, 102] width 13 height 9
click at [959, 47] on button "Select Month" at bounding box center [949, 53] width 59 height 16
drag, startPoint x: 898, startPoint y: 147, endPoint x: 753, endPoint y: 135, distance: 145.1
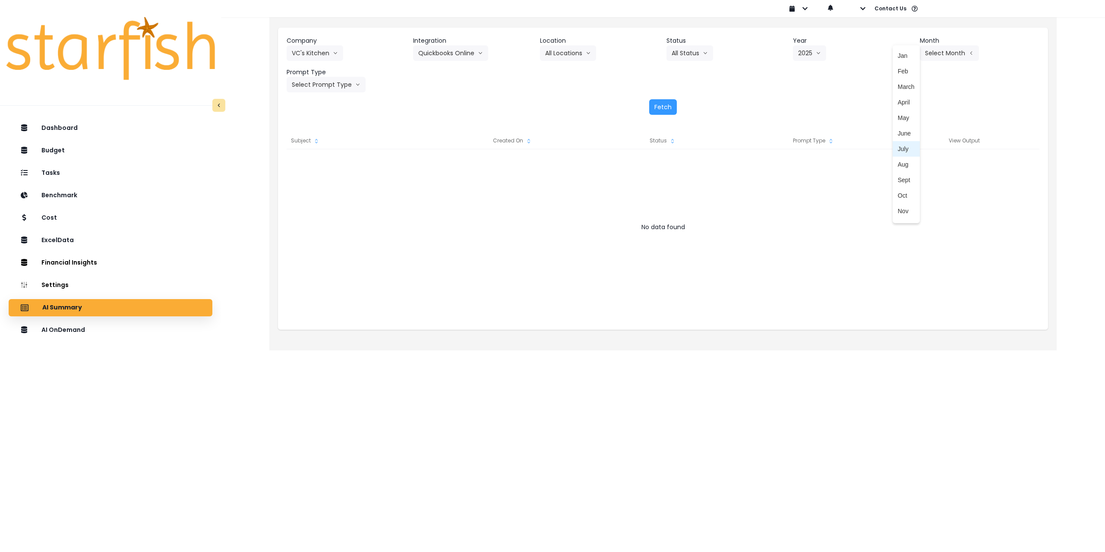
click at [898, 147] on span "July" at bounding box center [906, 149] width 17 height 9
click at [321, 87] on button "Select Prompt Type" at bounding box center [326, 85] width 79 height 16
click at [314, 166] on span "Monthly Summary" at bounding box center [316, 165] width 49 height 9
click at [662, 105] on button "Fetch" at bounding box center [663, 107] width 28 height 16
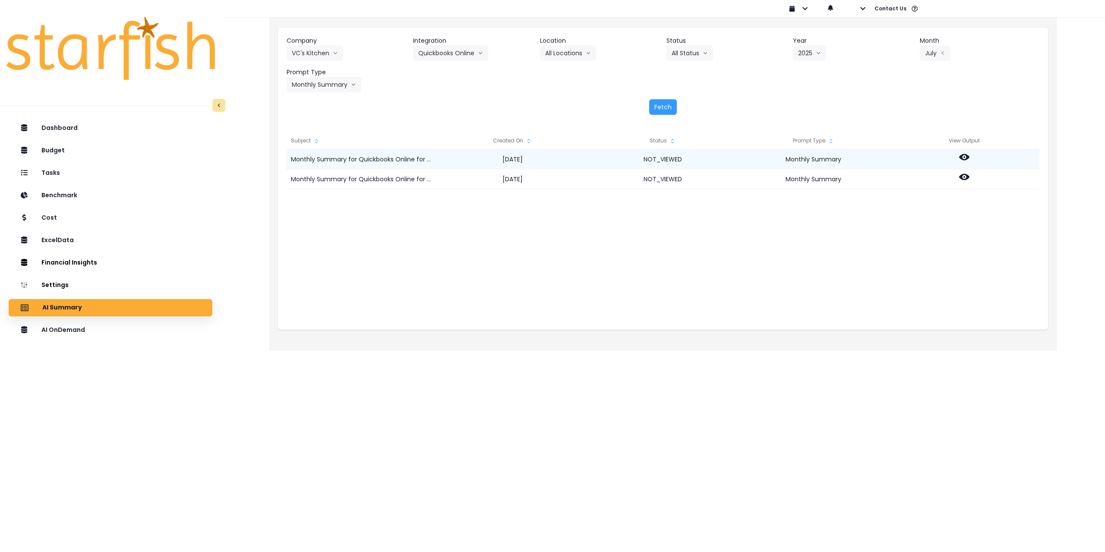
click at [966, 157] on icon at bounding box center [964, 157] width 10 height 10
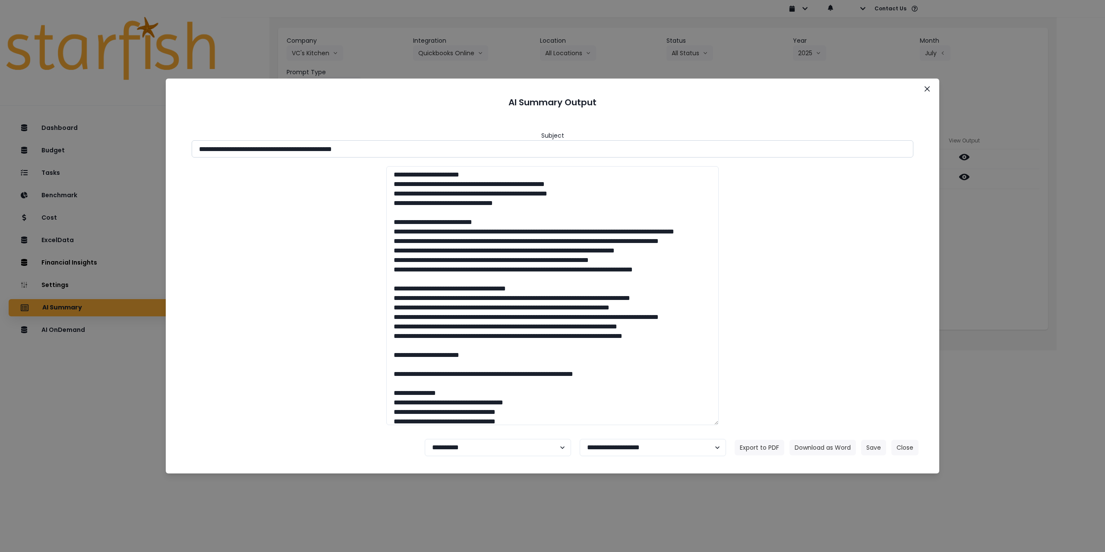
drag, startPoint x: 353, startPoint y: 147, endPoint x: 535, endPoint y: 152, distance: 182.7
click at [512, 147] on input "**********" at bounding box center [553, 148] width 722 height 17
click at [816, 440] on button "Download as Word" at bounding box center [823, 448] width 66 height 16
click at [1031, 284] on div "**********" at bounding box center [552, 276] width 1105 height 552
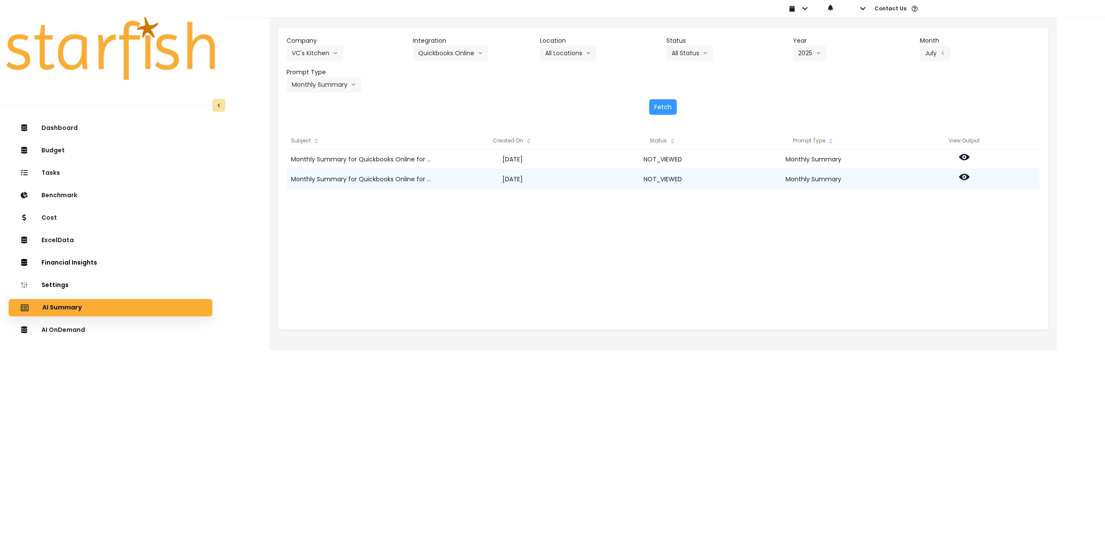
click at [964, 183] on div at bounding box center [964, 179] width 151 height 20
click at [965, 179] on icon at bounding box center [964, 177] width 10 height 10
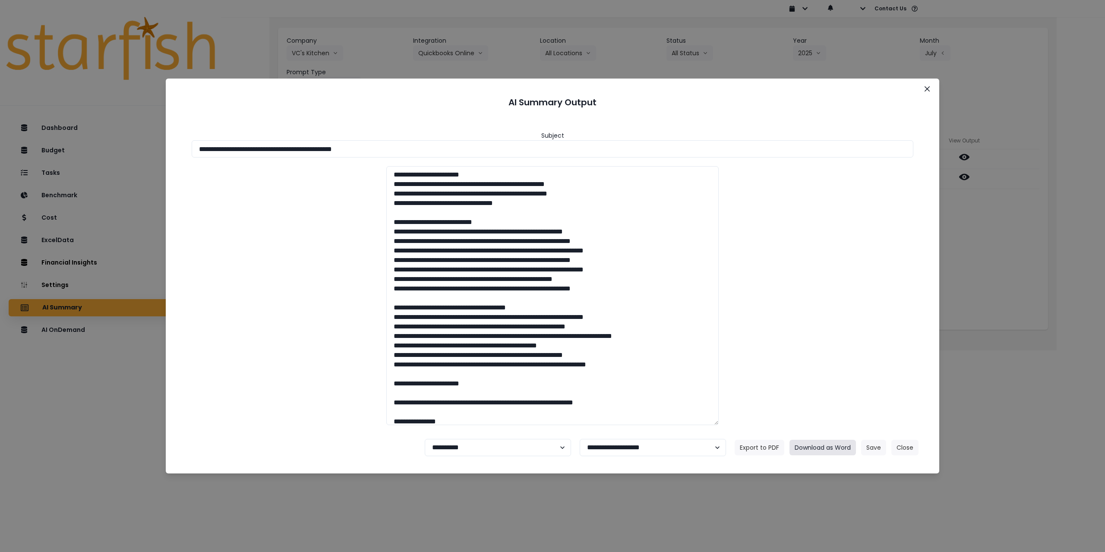
click at [833, 445] on button "Download as Word" at bounding box center [823, 448] width 66 height 16
click at [497, 449] on select "**********" at bounding box center [498, 447] width 146 height 17
select select "********"
click at [425, 439] on select "**********" at bounding box center [498, 447] width 146 height 17
click at [870, 450] on button "Save" at bounding box center [873, 448] width 25 height 16
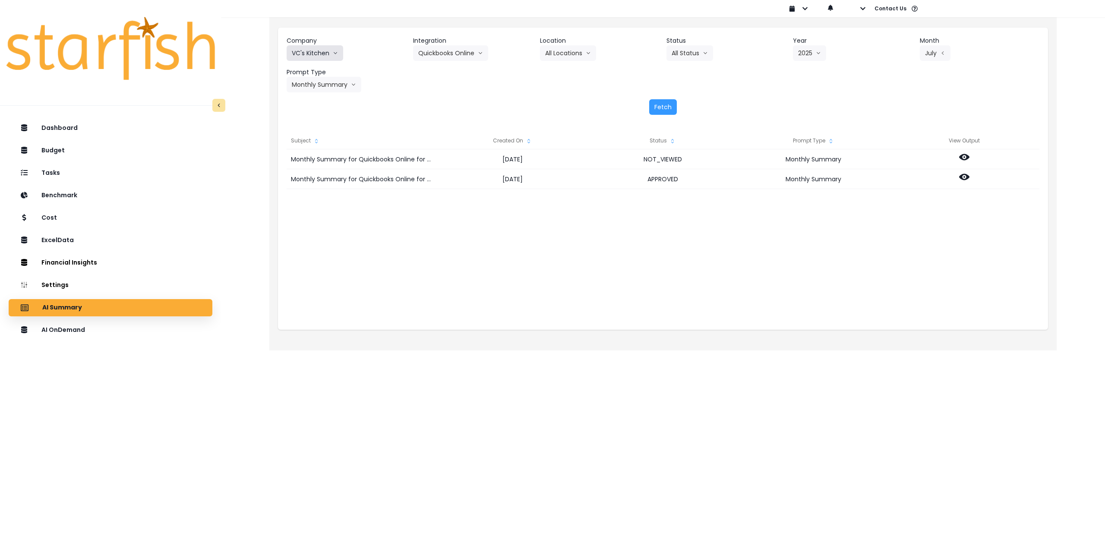
click at [317, 54] on button "VC's Kitchen" at bounding box center [315, 53] width 57 height 16
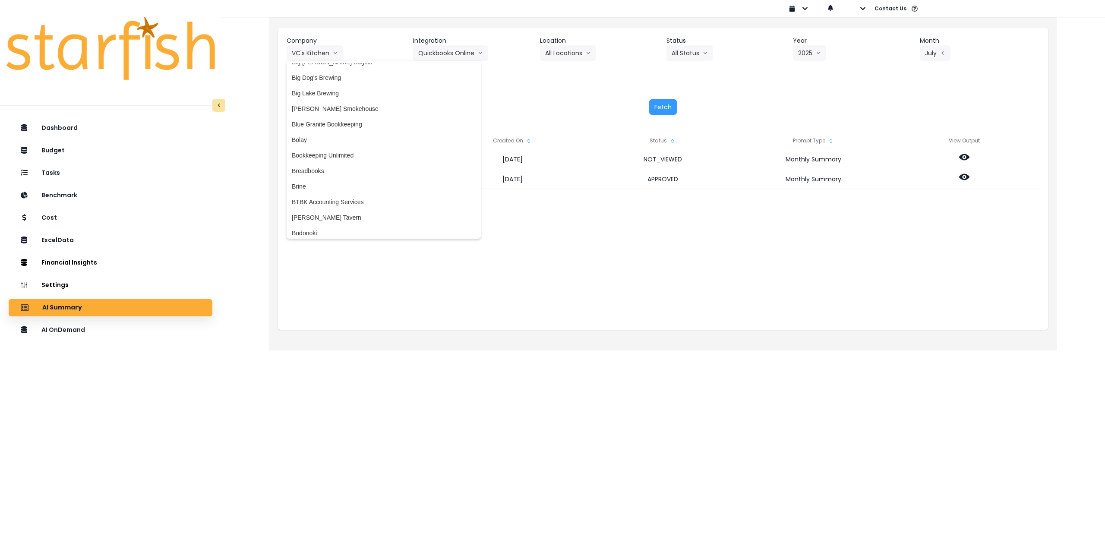
scroll to position [140, 0]
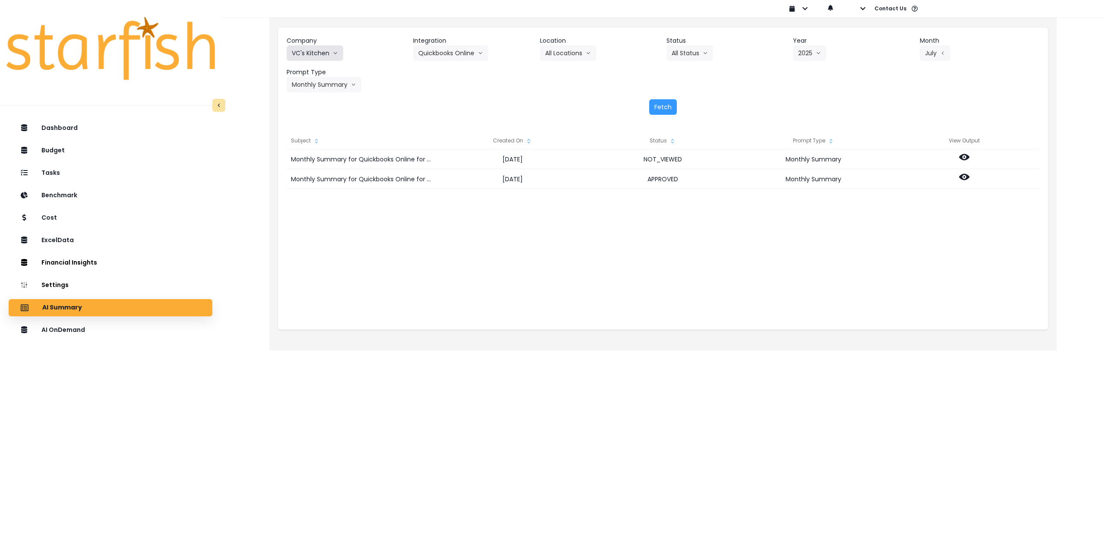
click at [306, 52] on button "VC's Kitchen" at bounding box center [315, 53] width 57 height 16
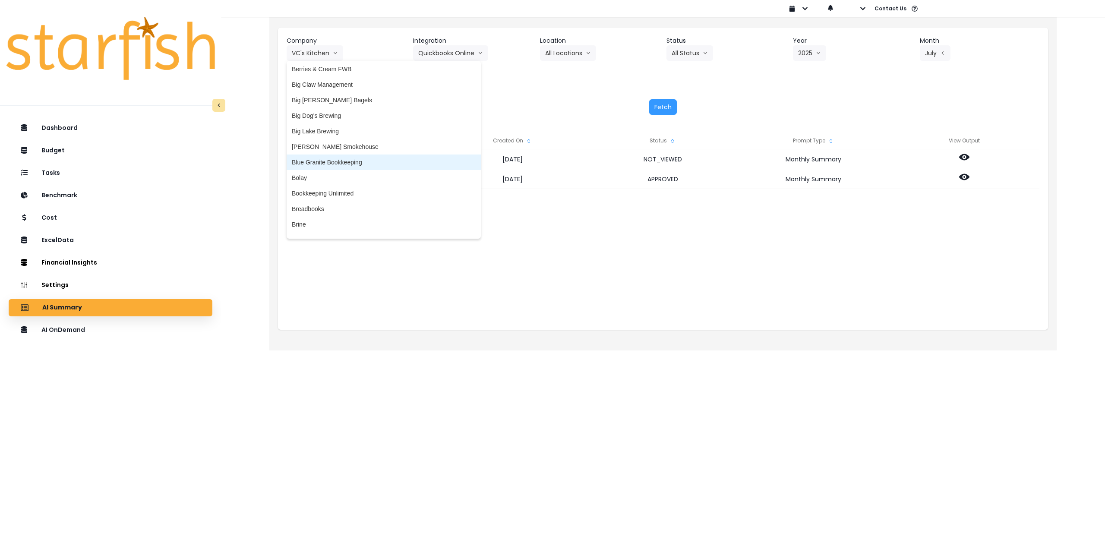
scroll to position [130, 0]
click at [311, 217] on li "Brine" at bounding box center [384, 222] width 194 height 16
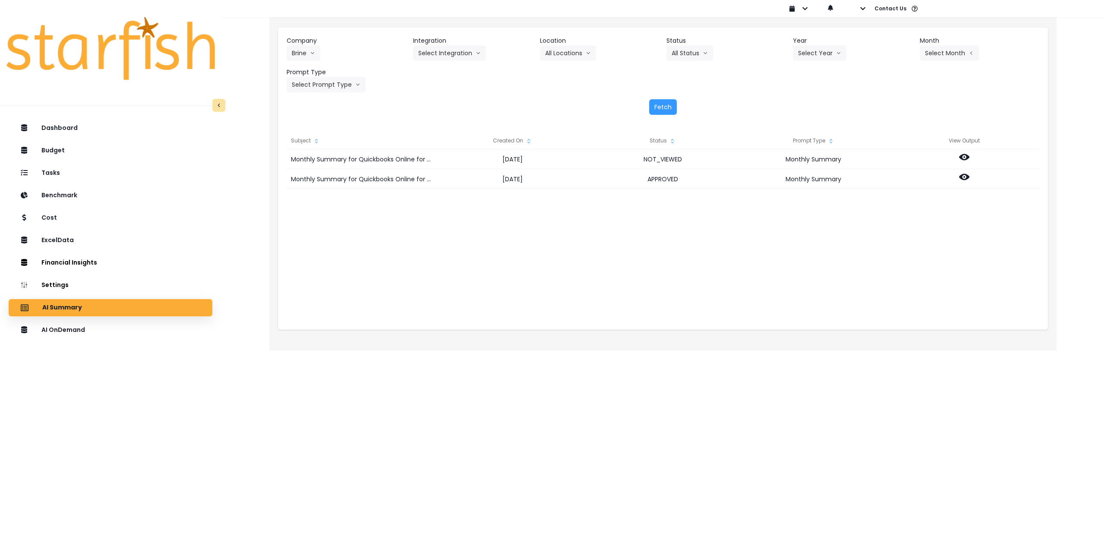
click at [453, 44] on header "Integration" at bounding box center [473, 40] width 120 height 9
click at [453, 54] on button "Select Integration" at bounding box center [449, 53] width 73 height 16
click at [451, 90] on span "Rubys" at bounding box center [451, 86] width 66 height 9
click at [847, 52] on div "Year Select Year [DATE] 2024 2025" at bounding box center [853, 48] width 120 height 25
click at [930, 49] on button "Select Period" at bounding box center [949, 53] width 58 height 16
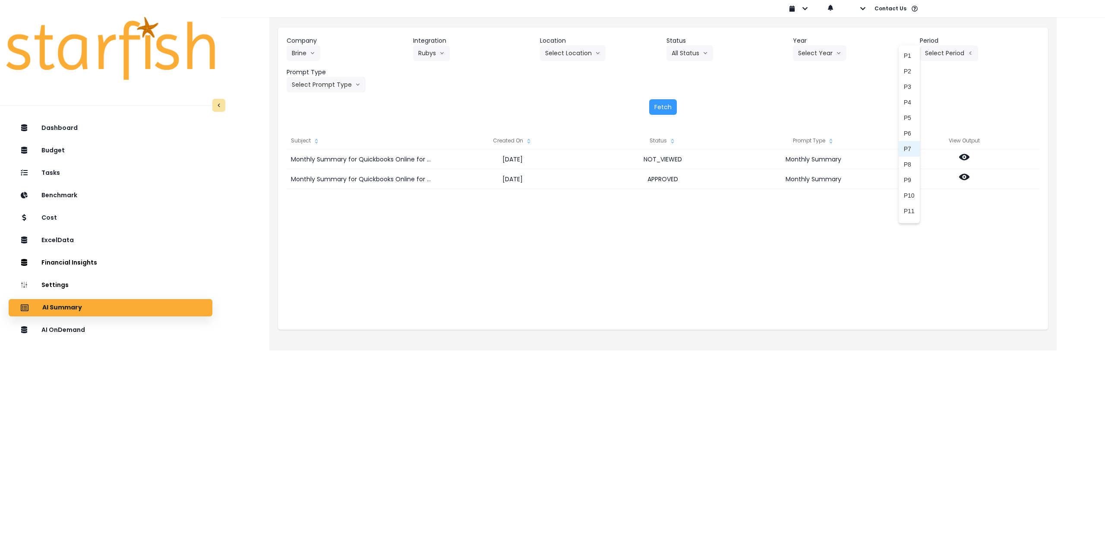
click at [904, 144] on li "P7" at bounding box center [909, 149] width 21 height 16
click at [820, 54] on button "Select Year" at bounding box center [820, 53] width 54 height 16
click at [808, 101] on span "2025" at bounding box center [804, 102] width 13 height 9
click at [340, 83] on button "Select Prompt Type" at bounding box center [326, 85] width 79 height 16
drag, startPoint x: 310, startPoint y: 164, endPoint x: 497, endPoint y: 140, distance: 188.0
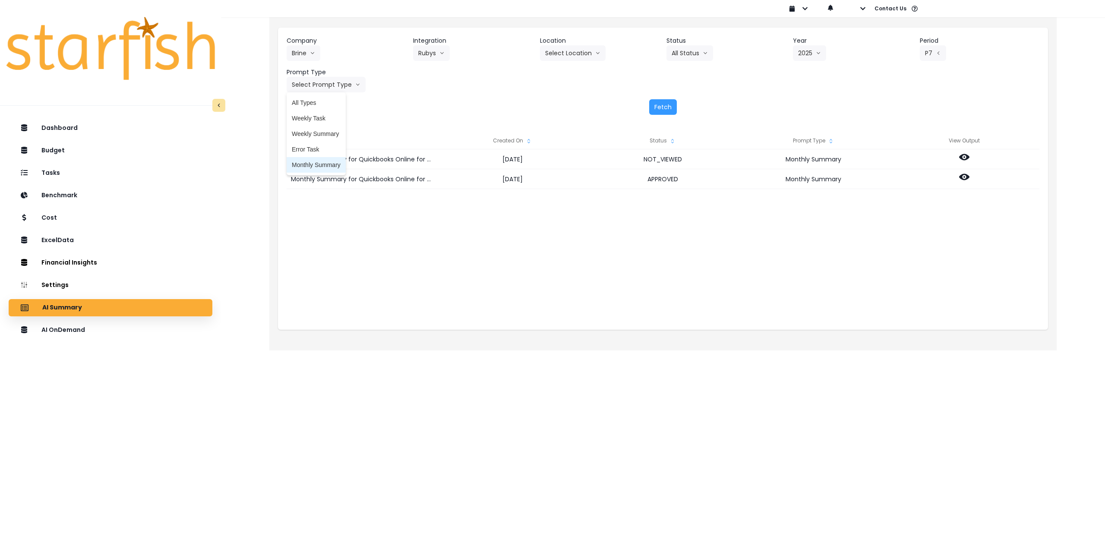
click at [311, 164] on span "Monthly Summary" at bounding box center [316, 165] width 49 height 9
click at [669, 105] on button "Fetch" at bounding box center [663, 107] width 28 height 16
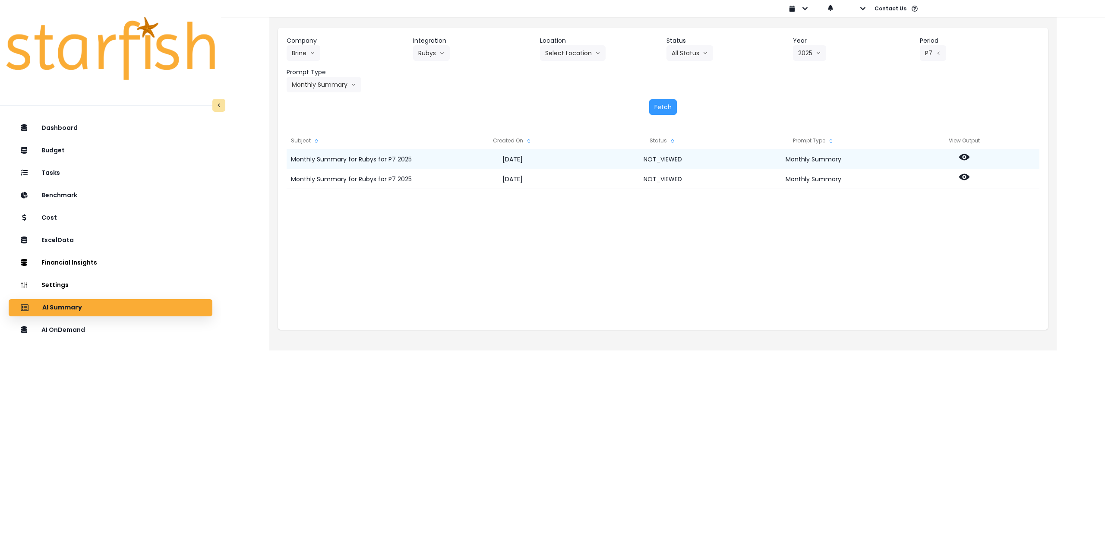
click at [965, 154] on icon at bounding box center [964, 157] width 10 height 6
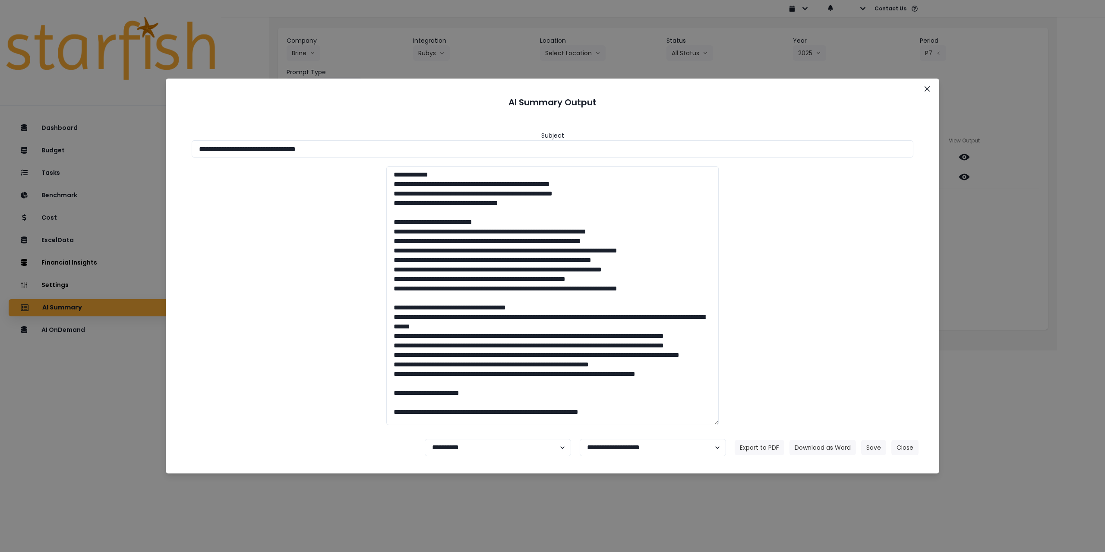
drag, startPoint x: 275, startPoint y: 149, endPoint x: 472, endPoint y: 158, distance: 196.6
click at [463, 156] on input "**********" at bounding box center [553, 148] width 722 height 17
click at [824, 446] on button "Download as Word" at bounding box center [823, 448] width 66 height 16
drag, startPoint x: 1012, startPoint y: 229, endPoint x: 1003, endPoint y: 227, distance: 9.3
click at [1012, 229] on div "**********" at bounding box center [552, 276] width 1105 height 552
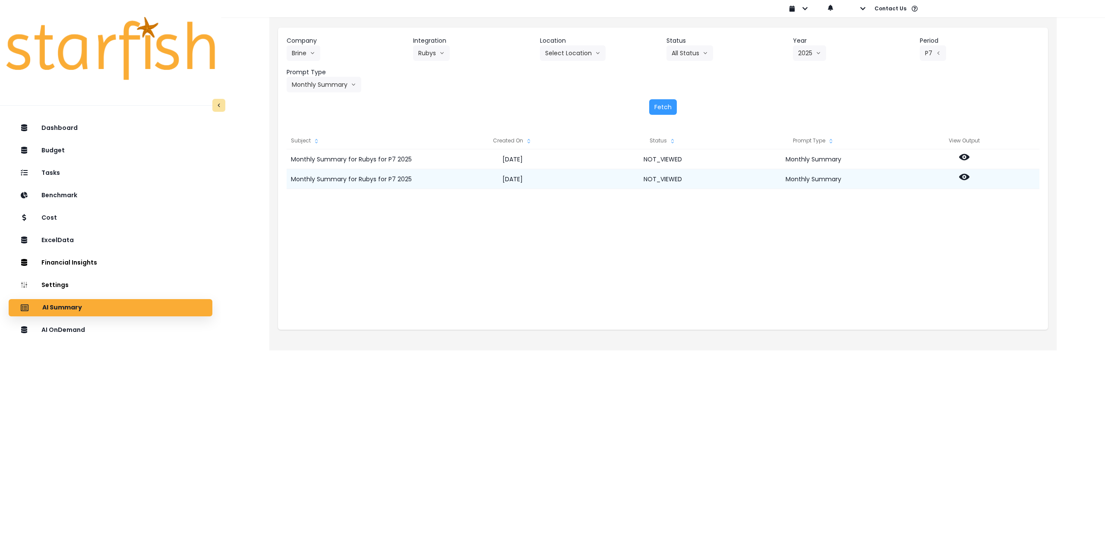
click at [960, 178] on icon at bounding box center [964, 177] width 10 height 10
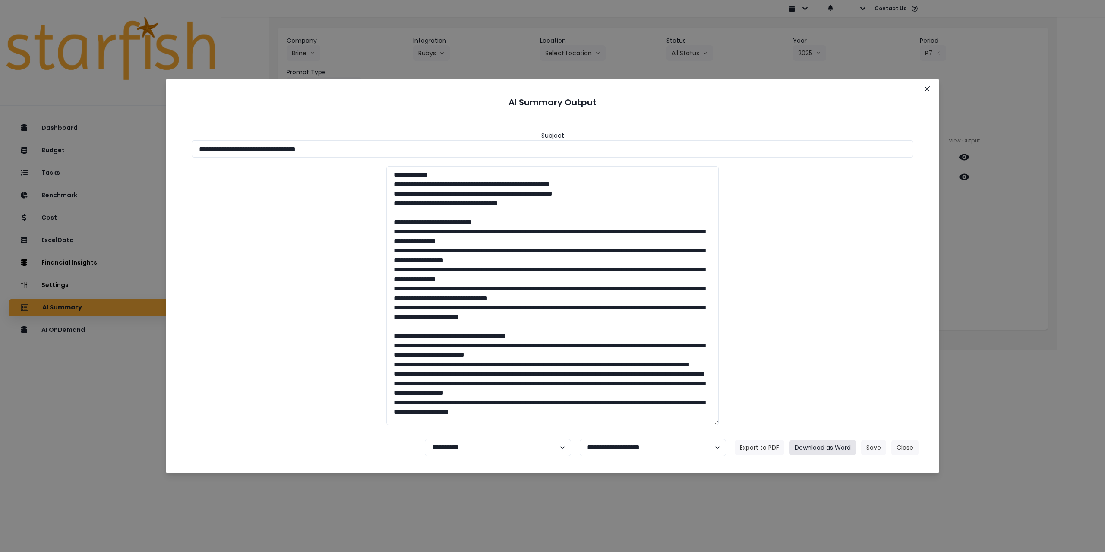
click at [837, 451] on button "Download as Word" at bounding box center [823, 448] width 66 height 16
